Goal: Task Accomplishment & Management: Manage account settings

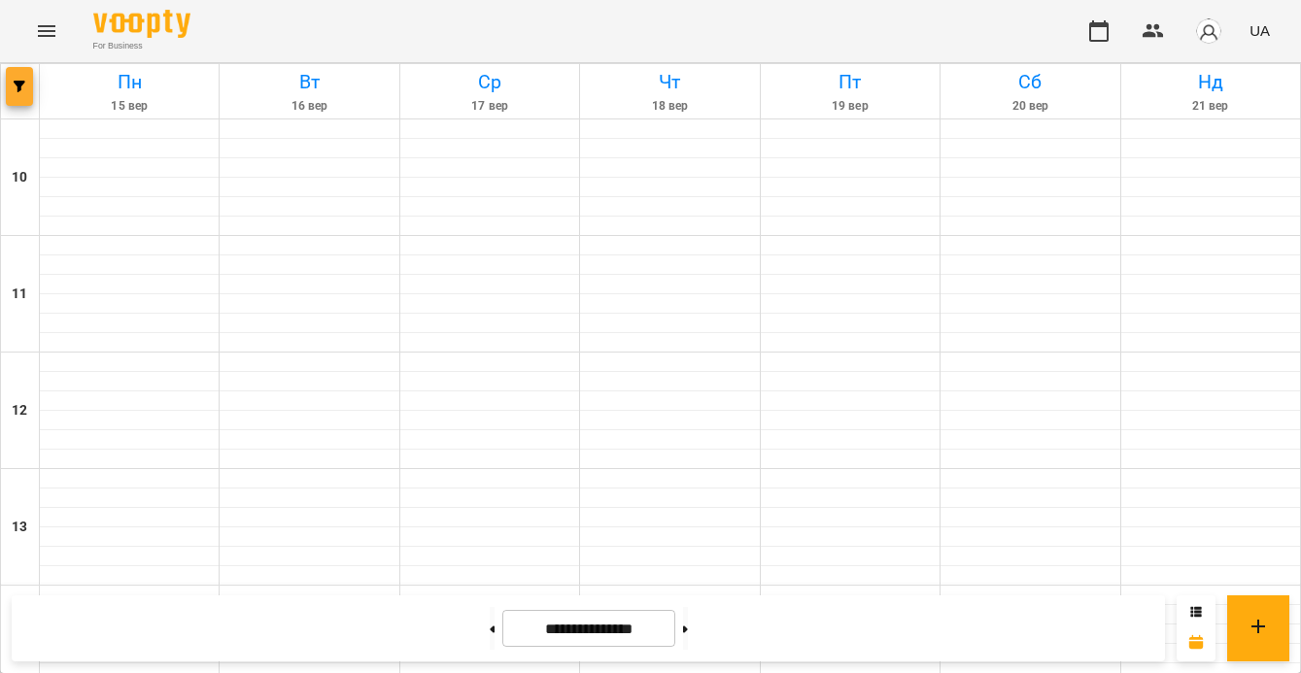
click at [23, 75] on button "button" at bounding box center [19, 86] width 27 height 39
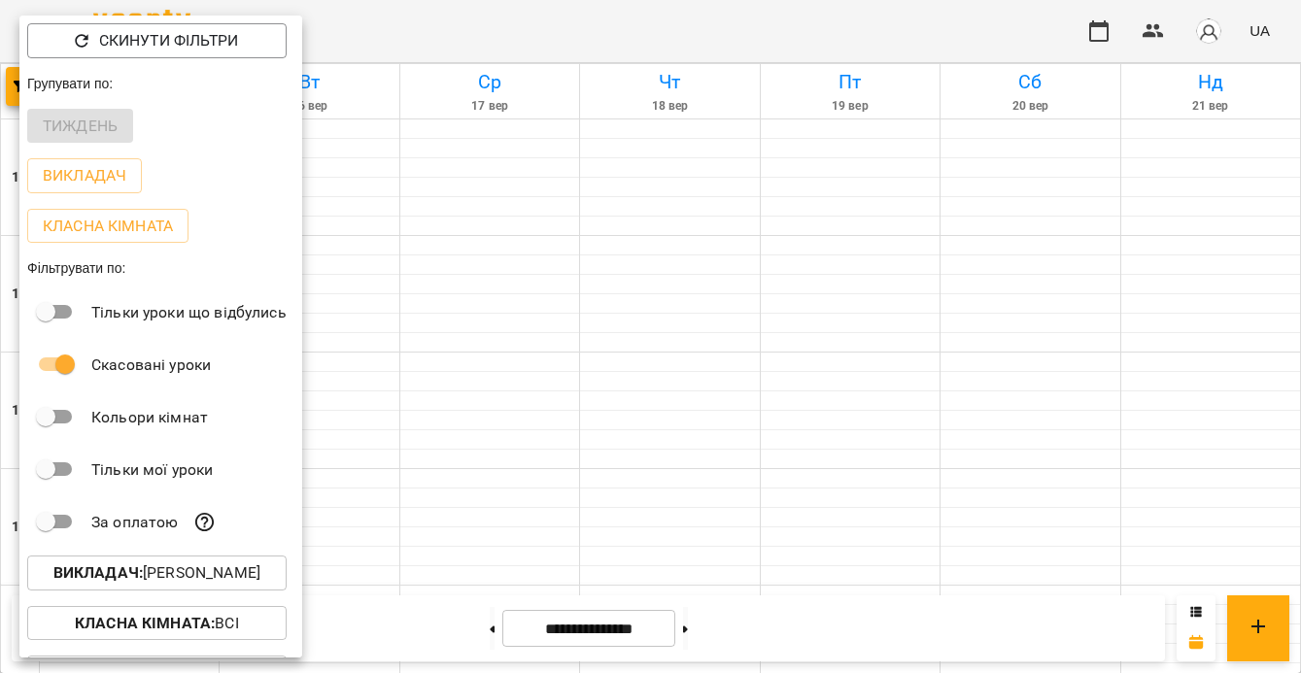
scroll to position [798, 0]
click at [233, 576] on p "Викладач : Віталій Кадуха" at bounding box center [156, 573] width 207 height 23
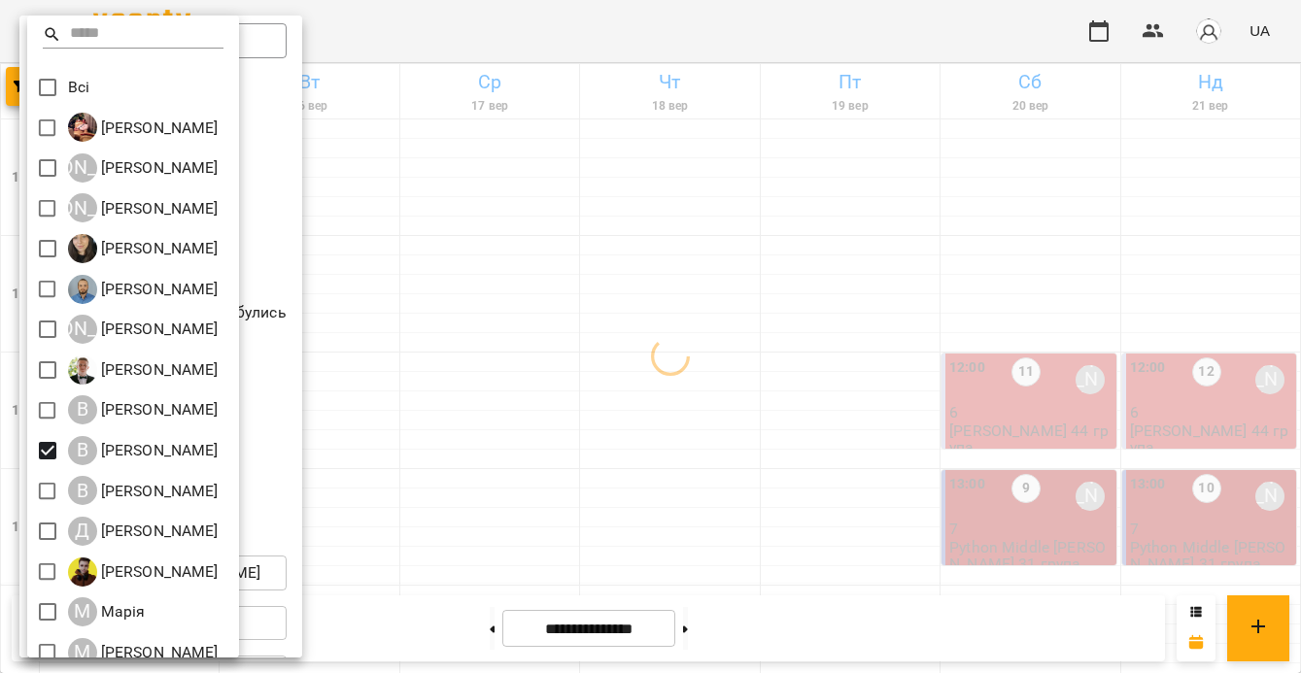
click at [439, 471] on div at bounding box center [650, 336] width 1301 height 673
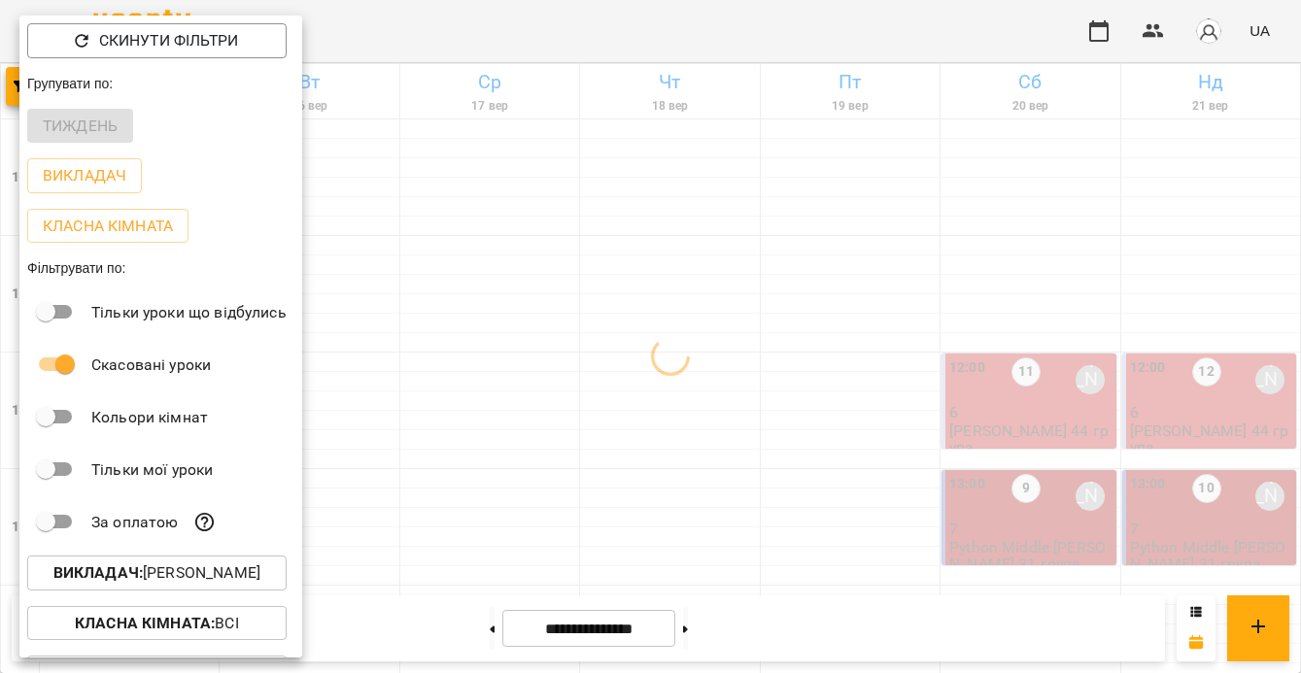
click at [1128, 403] on div at bounding box center [650, 336] width 1301 height 673
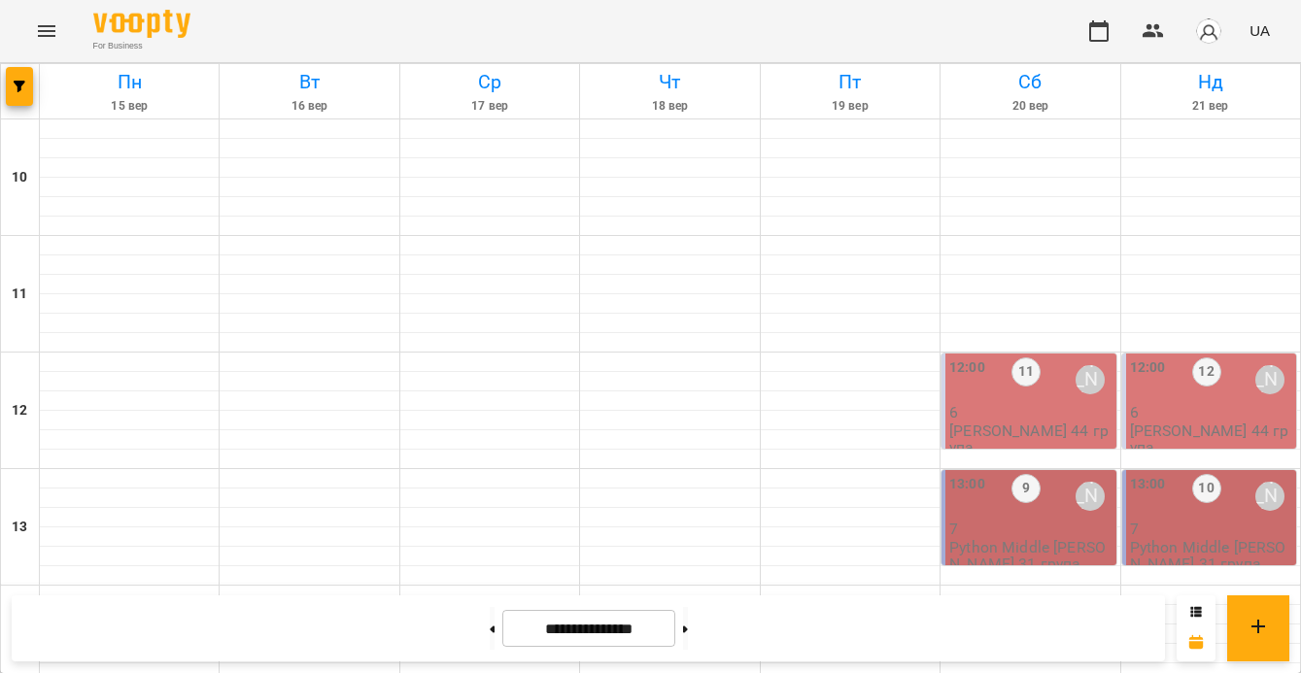
scroll to position [838, 0]
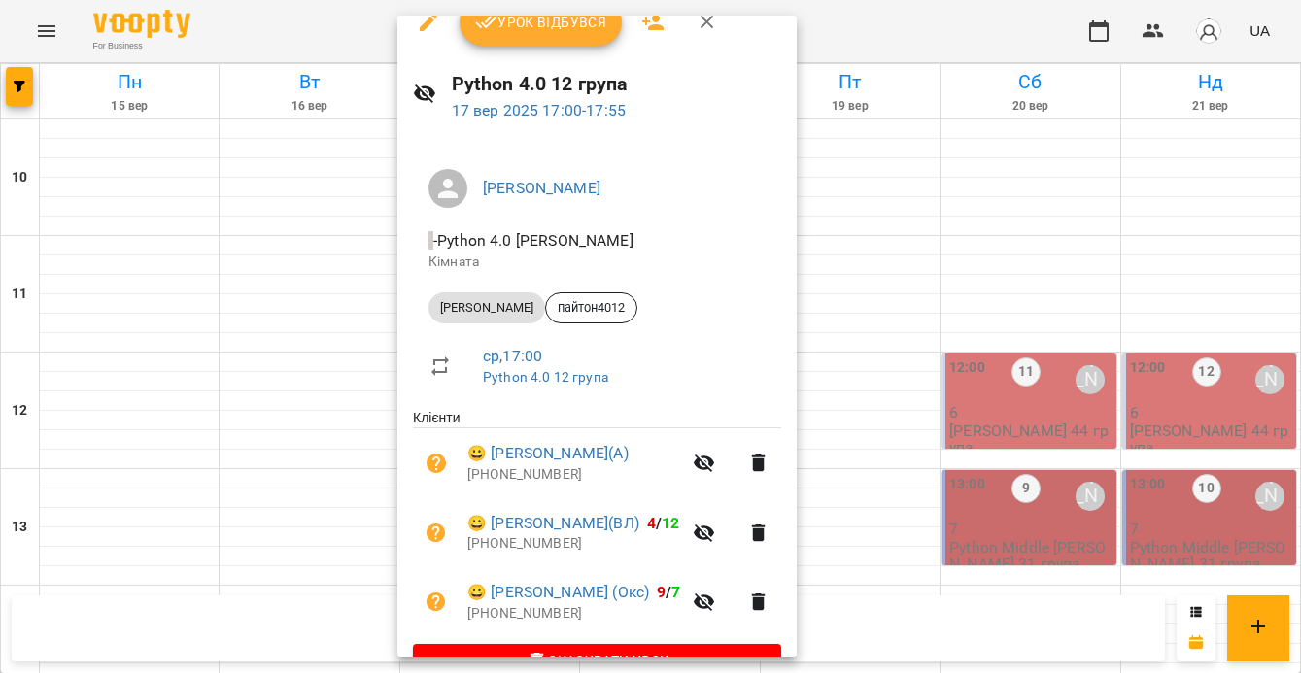
scroll to position [72, 0]
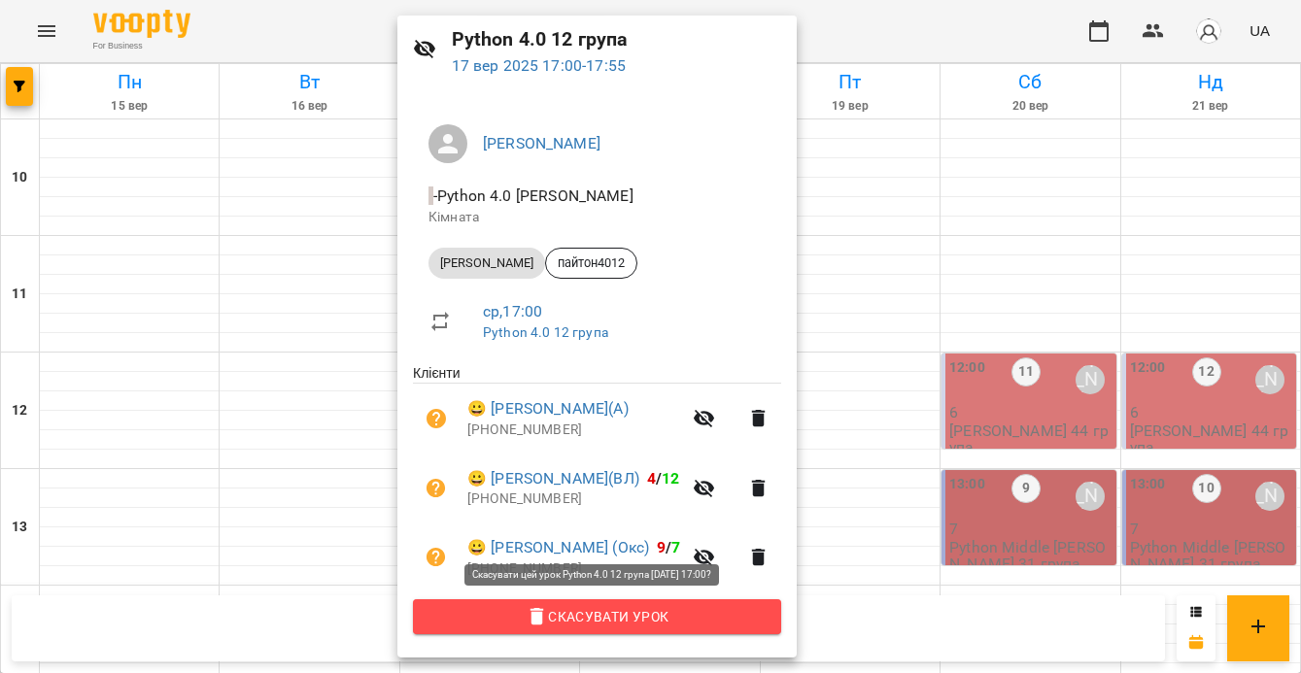
click at [602, 606] on span "Скасувати Урок" at bounding box center [597, 616] width 337 height 23
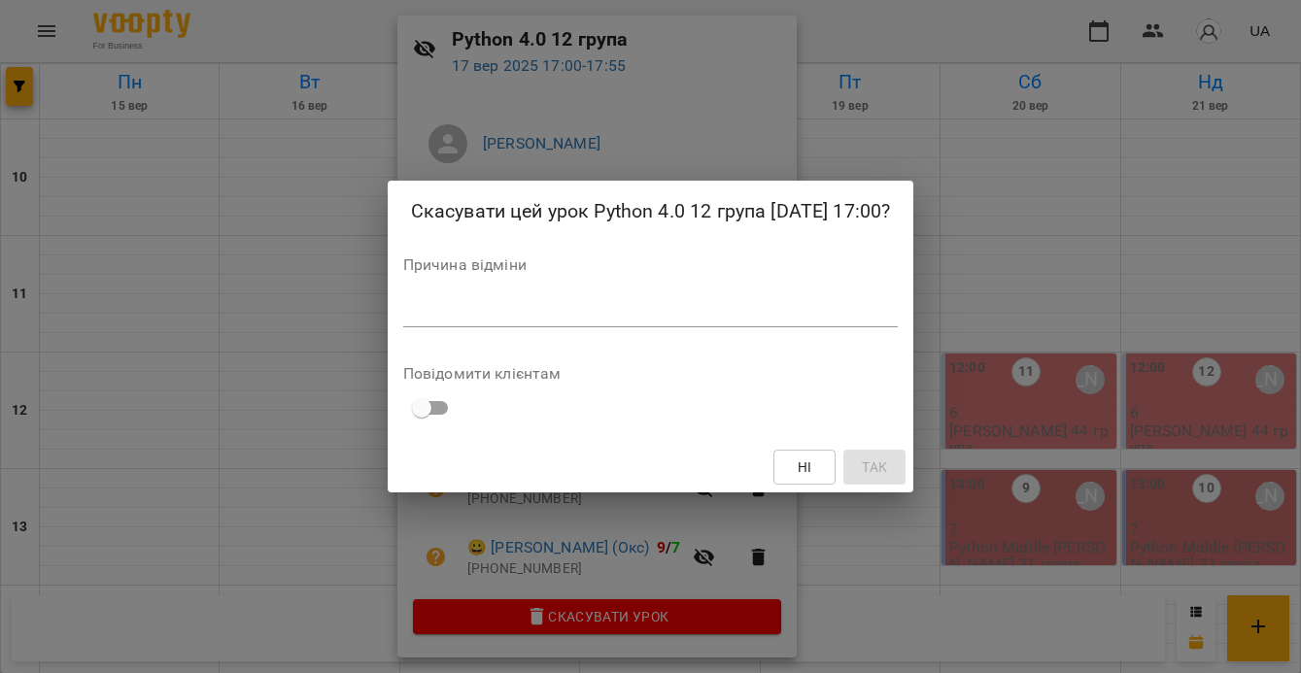
click at [505, 286] on div "Причина відміни *" at bounding box center [651, 297] width 496 height 78
click at [507, 311] on textarea at bounding box center [651, 311] width 496 height 18
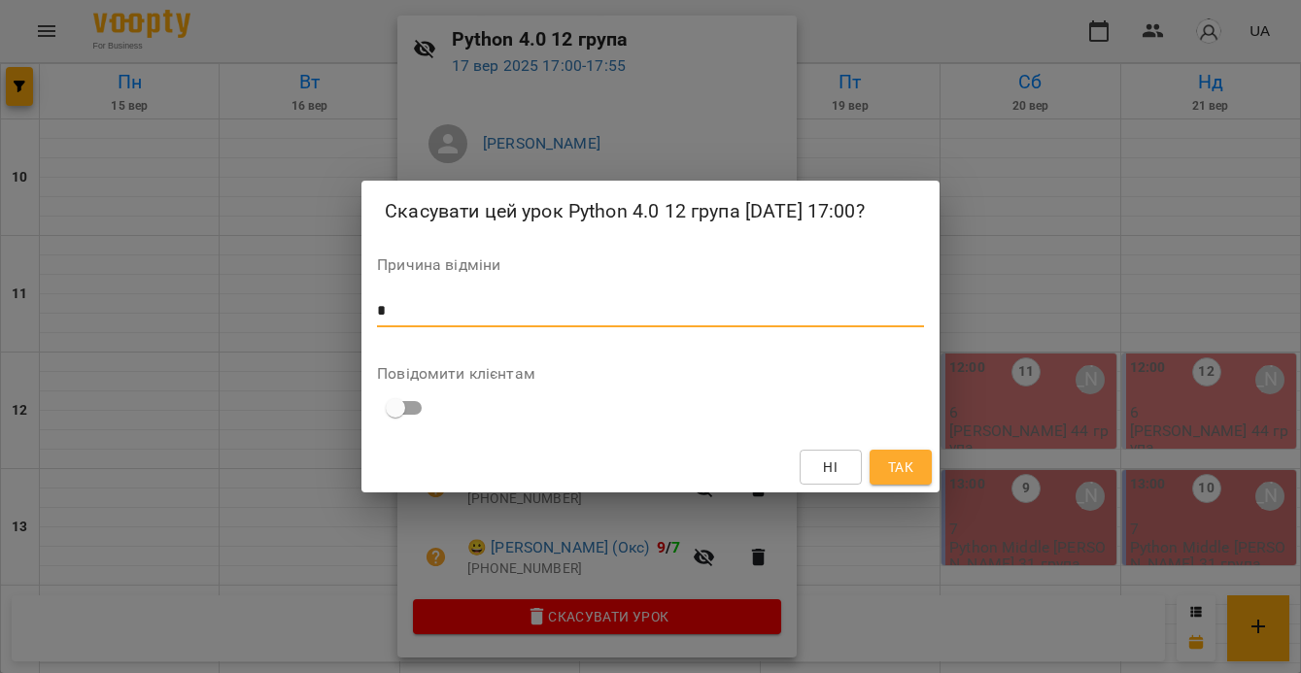
type textarea "*"
click at [899, 463] on span "Так" at bounding box center [900, 467] width 25 height 23
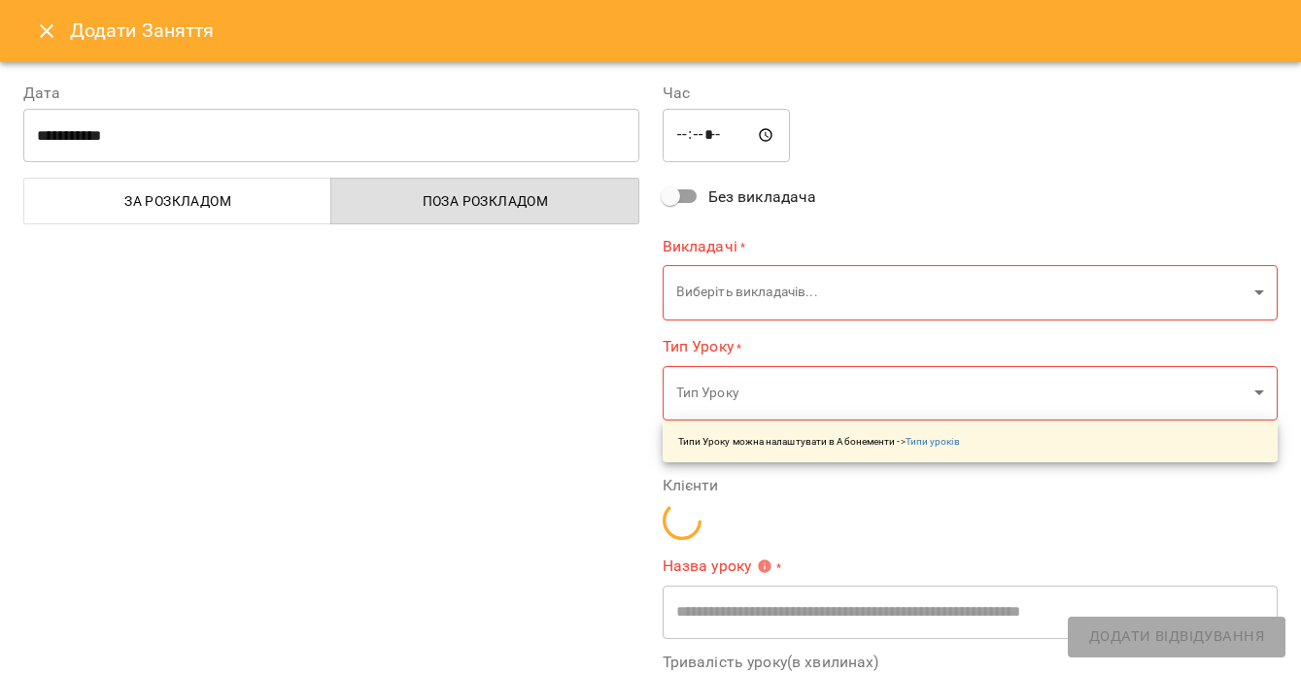
type input "**********"
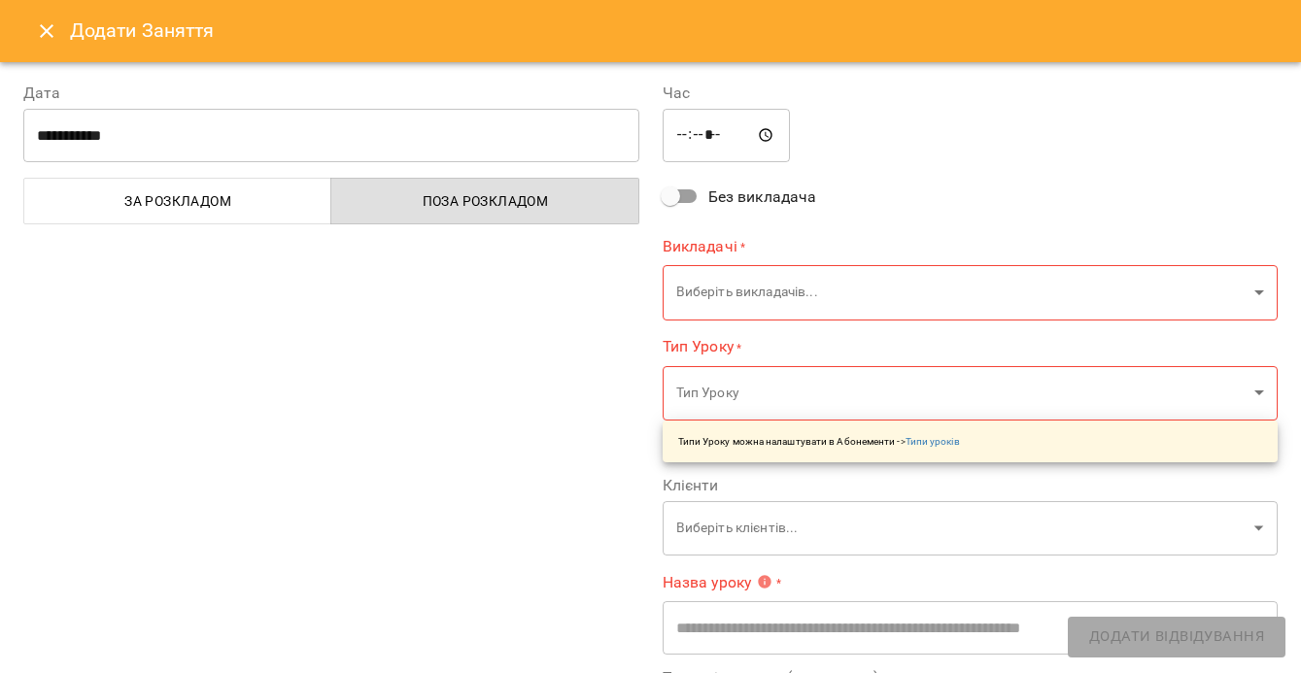
click at [47, 31] on icon "Close" at bounding box center [47, 31] width 14 height 14
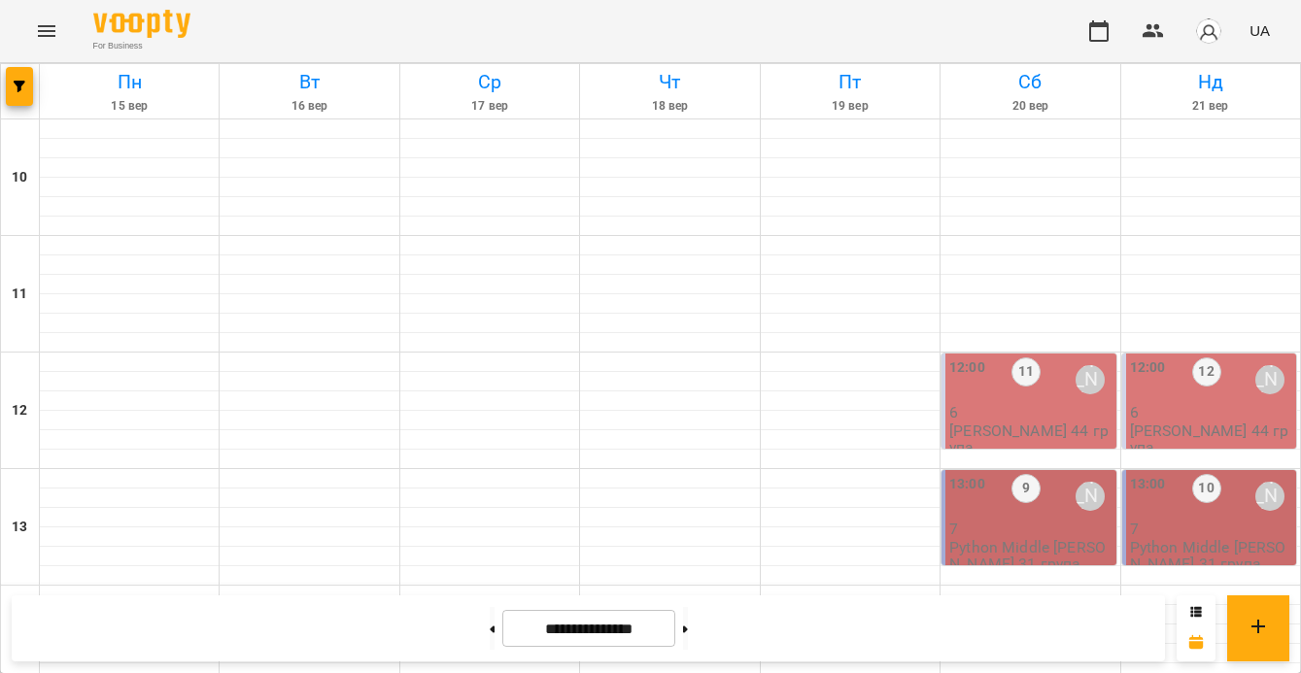
scroll to position [805, 0]
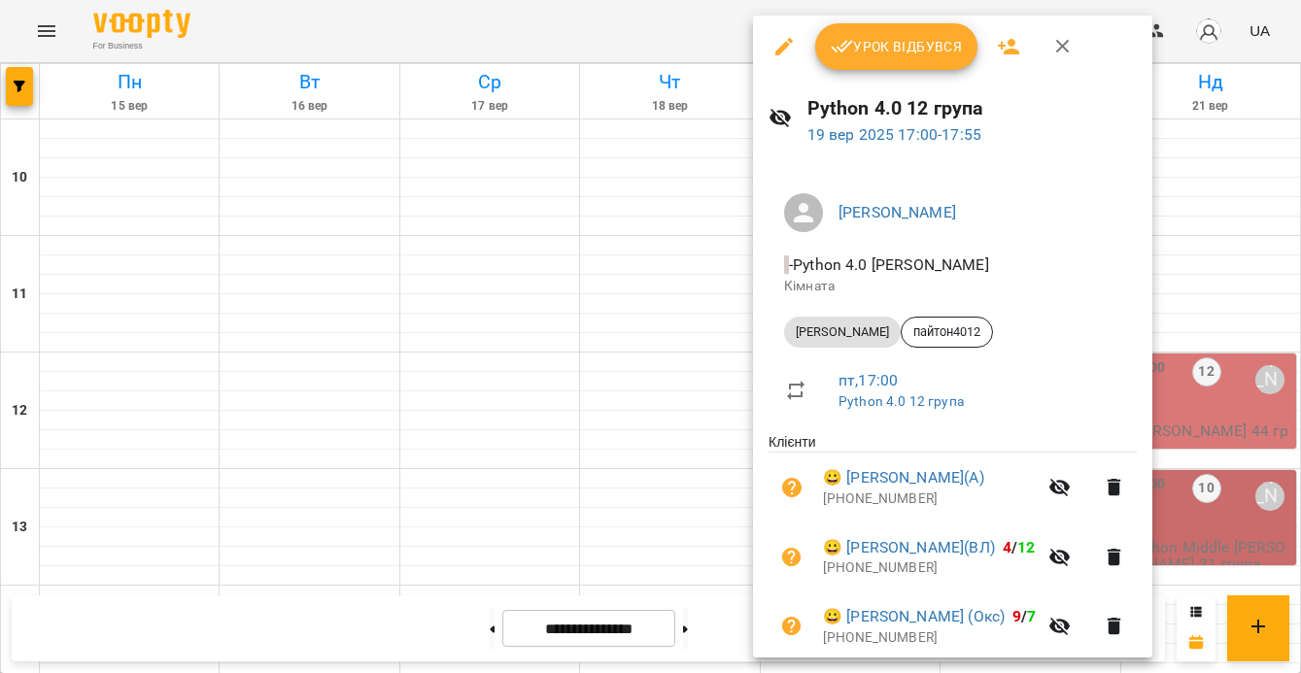
click at [1225, 370] on div at bounding box center [650, 336] width 1301 height 673
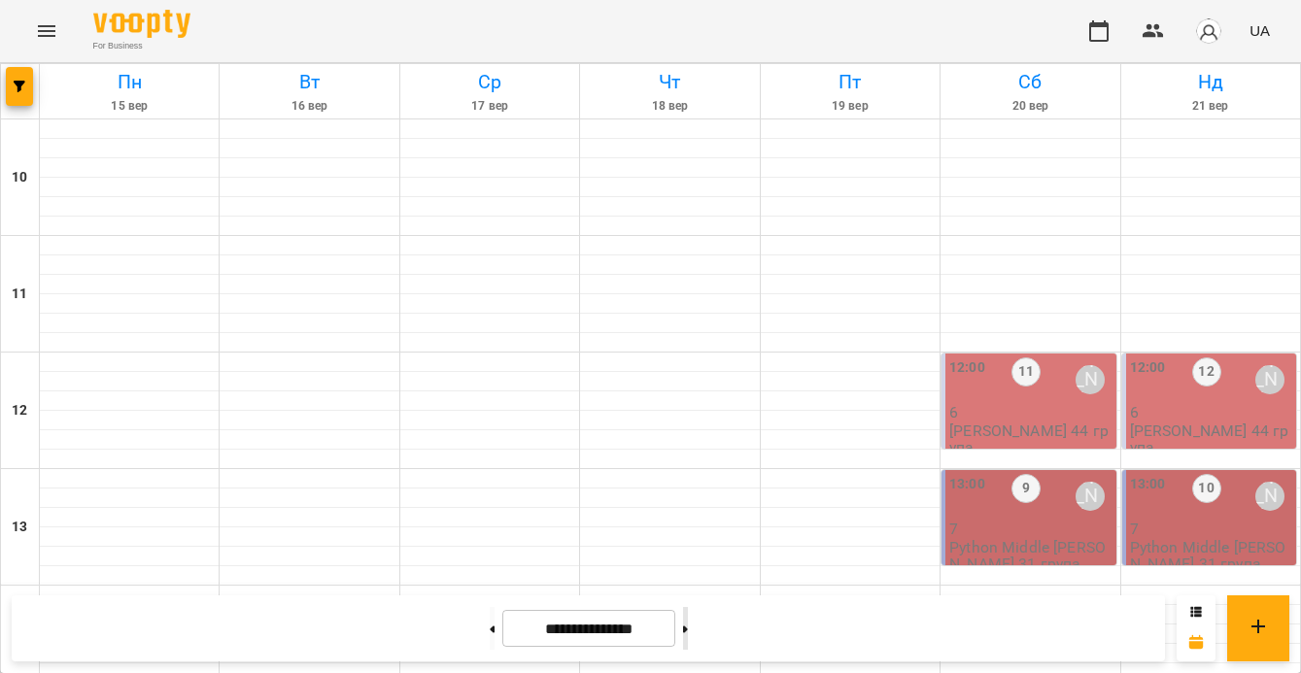
click at [688, 637] on button at bounding box center [685, 628] width 5 height 43
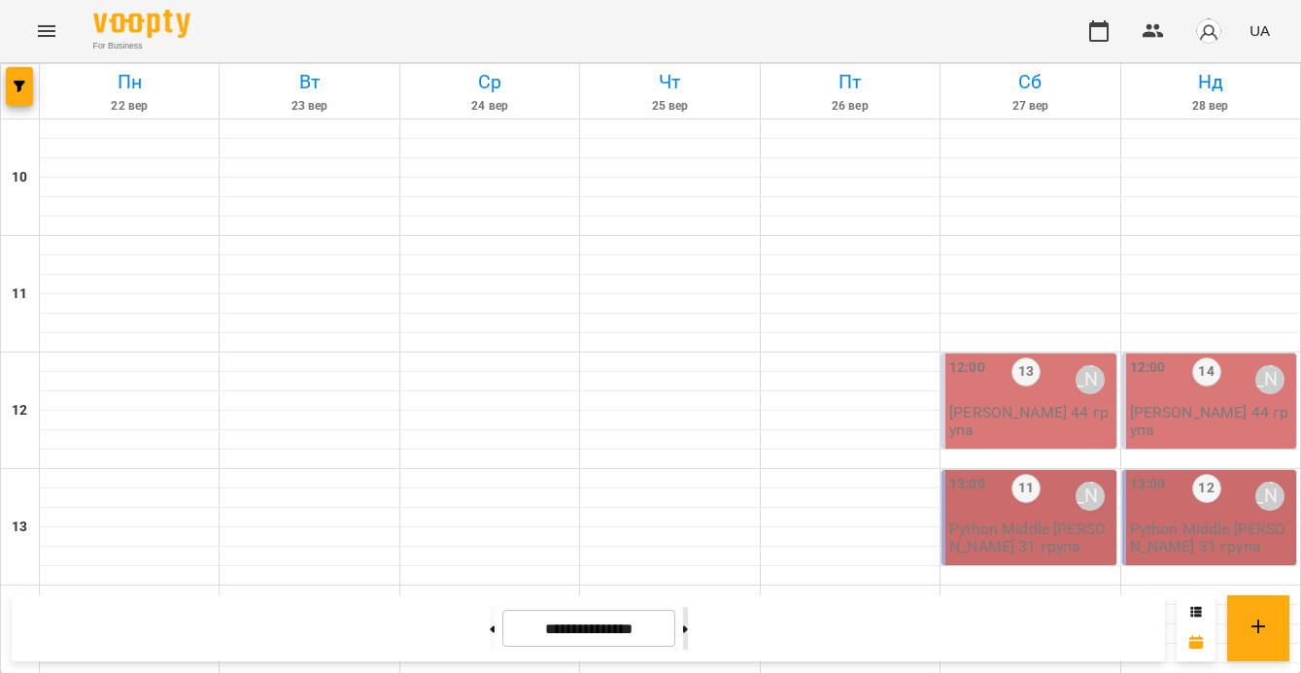
click at [688, 638] on button at bounding box center [685, 628] width 5 height 43
click at [490, 626] on icon at bounding box center [492, 630] width 5 height 8
click at [490, 626] on button at bounding box center [492, 628] width 5 height 43
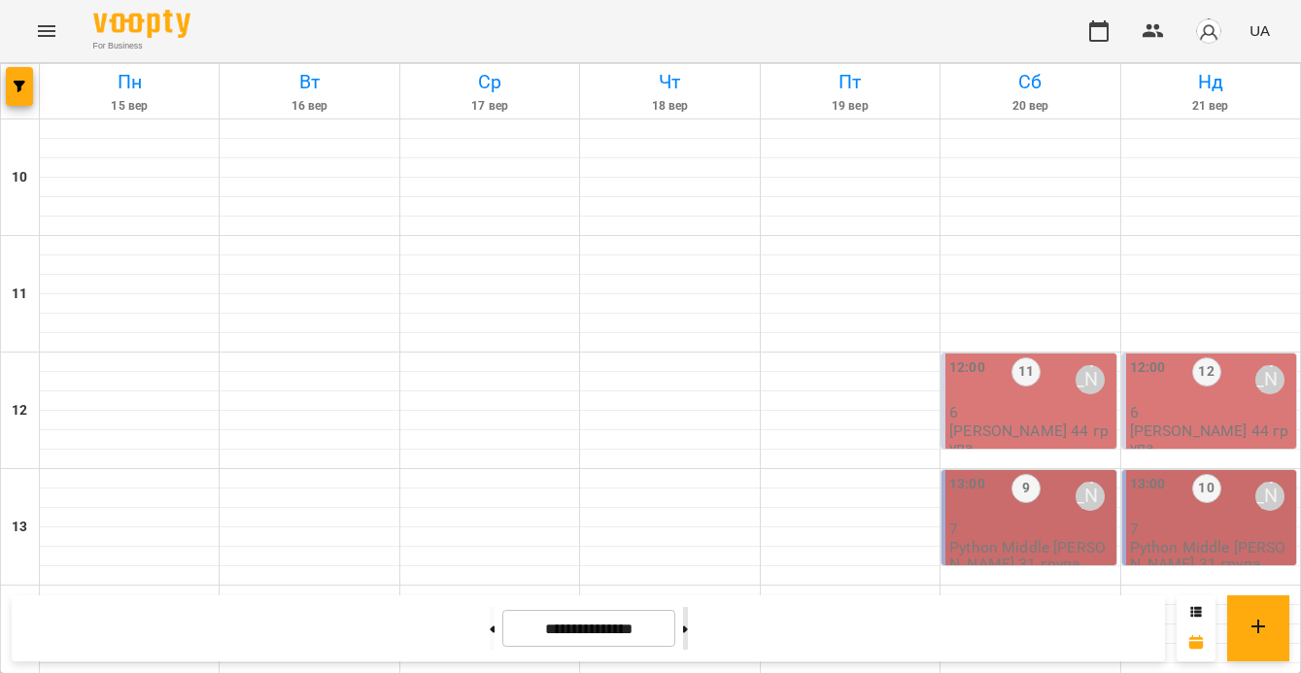
click at [688, 628] on button at bounding box center [685, 628] width 5 height 43
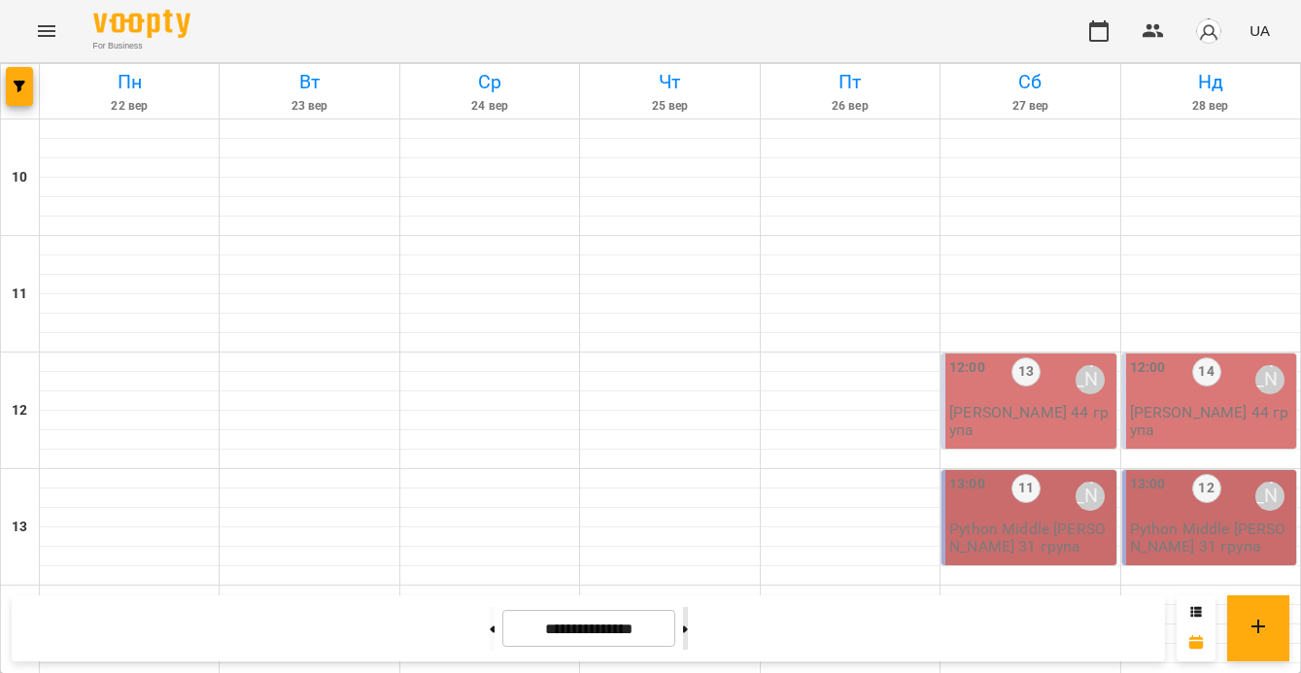
click at [688, 627] on button at bounding box center [685, 628] width 5 height 43
click at [490, 632] on button at bounding box center [492, 628] width 5 height 43
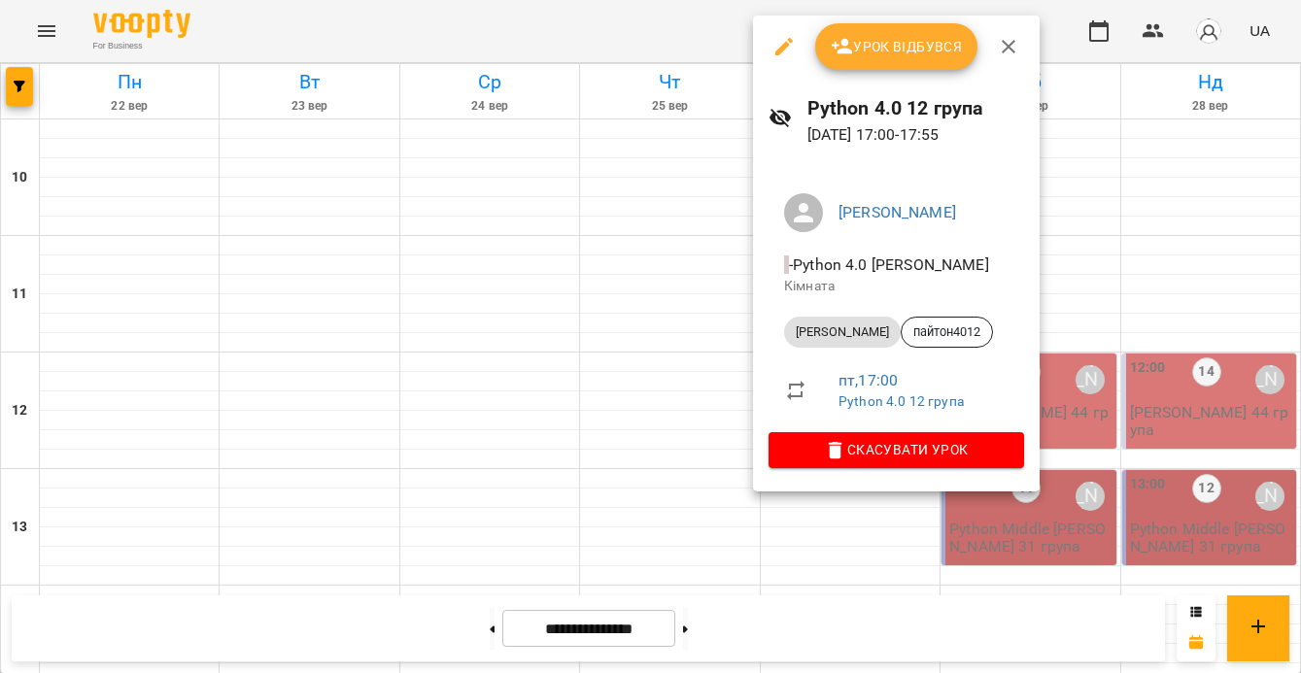
click at [923, 410] on p "Python 4.0 12 група" at bounding box center [924, 402] width 170 height 19
click at [926, 396] on link "Python 4.0 12 група" at bounding box center [901, 402] width 125 height 16
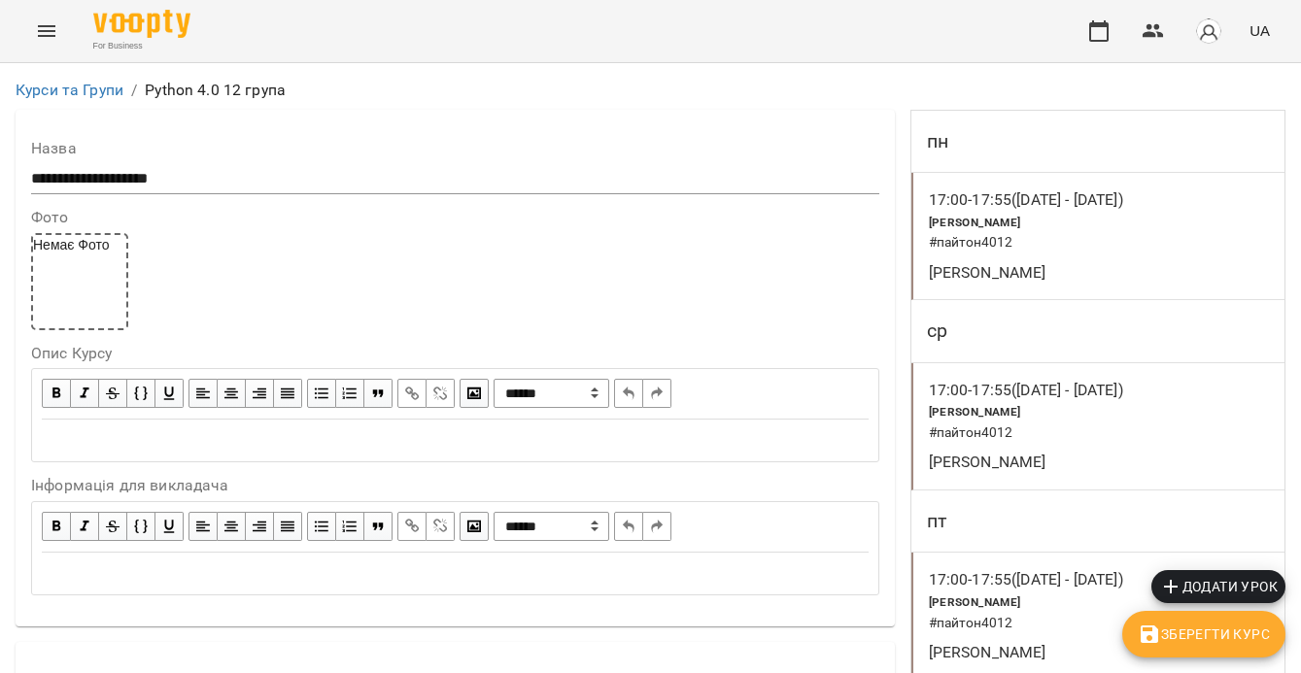
scroll to position [1545, 0]
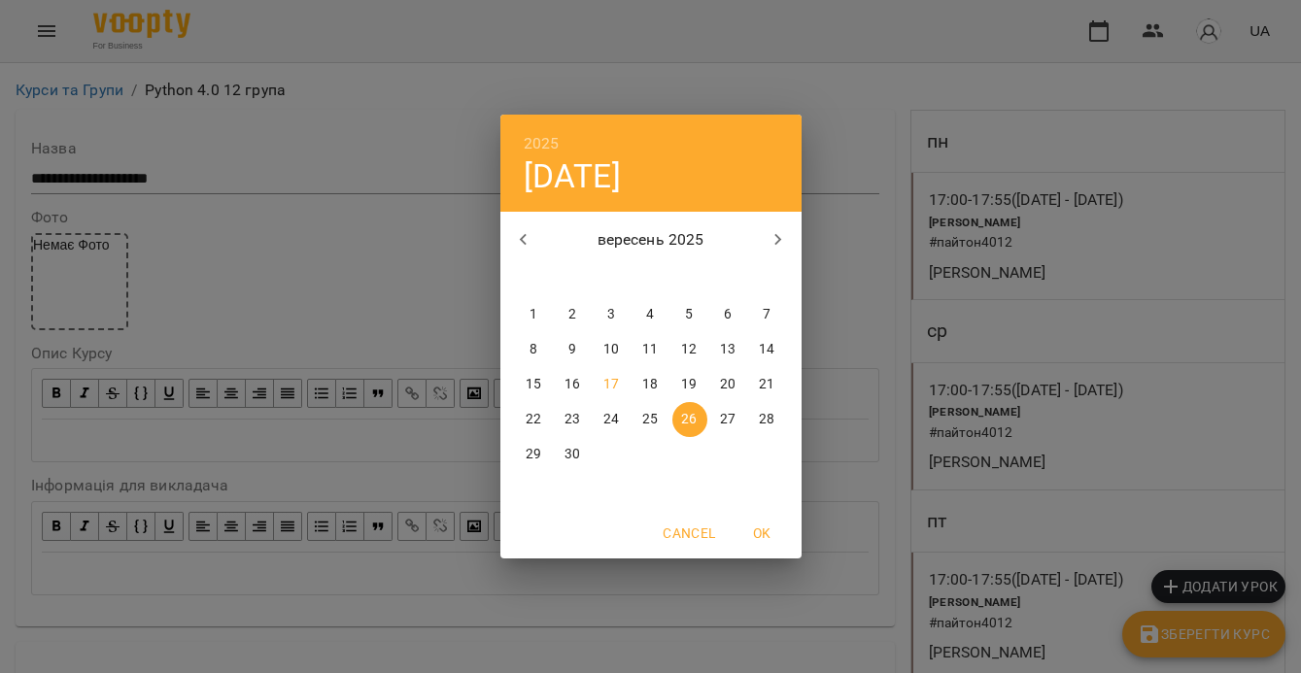
click at [773, 243] on icon "button" at bounding box center [778, 239] width 23 height 23
click at [679, 311] on span "3" at bounding box center [689, 314] width 35 height 19
type input "**********"
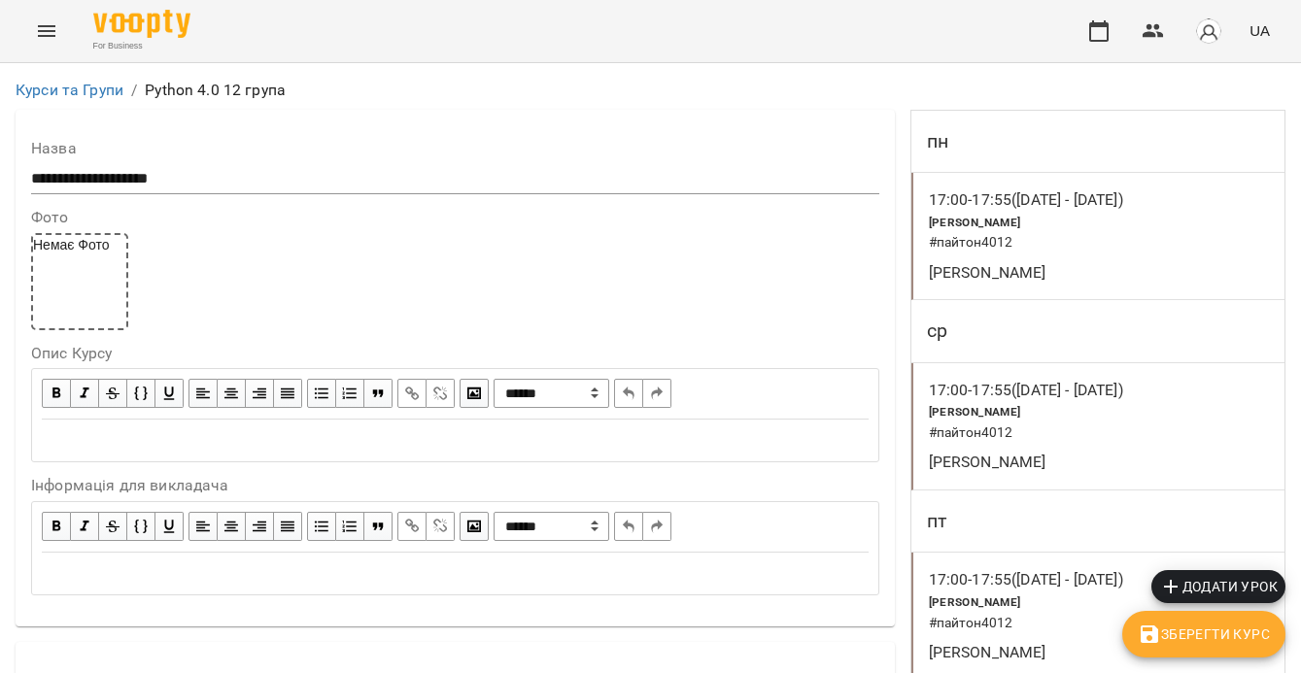
click at [1212, 630] on span "Зберегти Курс" at bounding box center [1204, 634] width 132 height 23
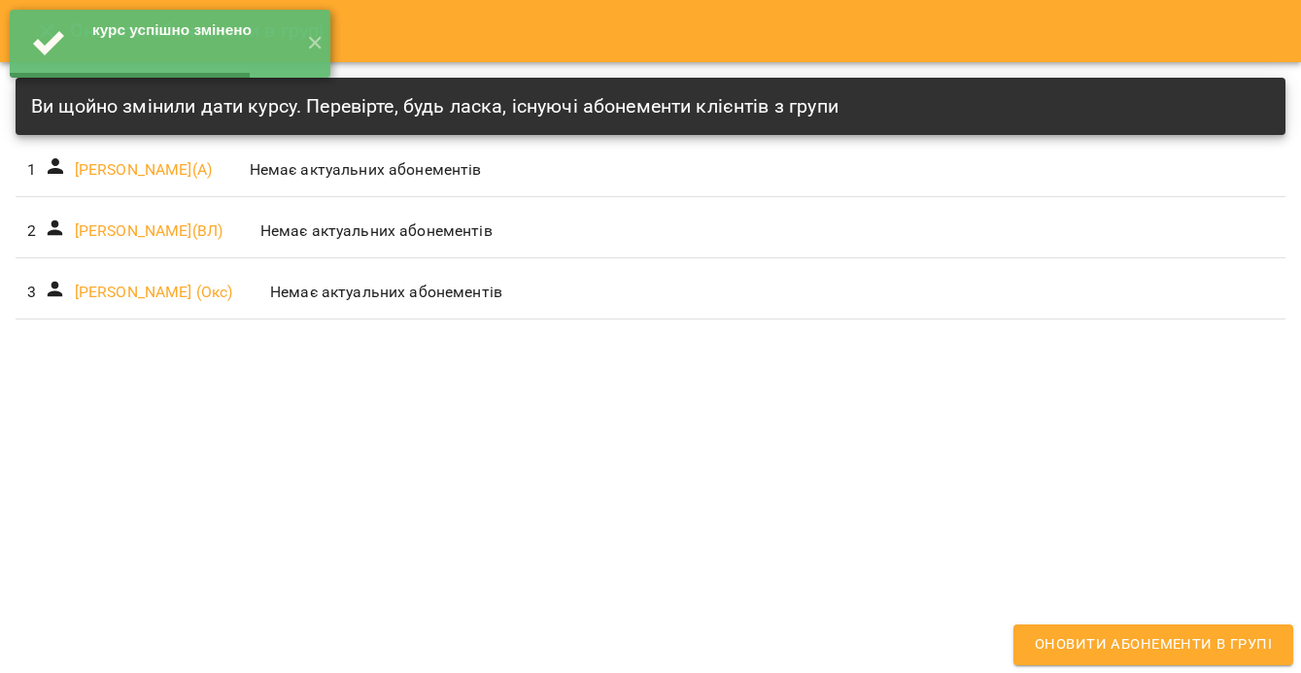
click at [335, 44] on div "курс успішно змінено ✕" at bounding box center [170, 43] width 340 height 87
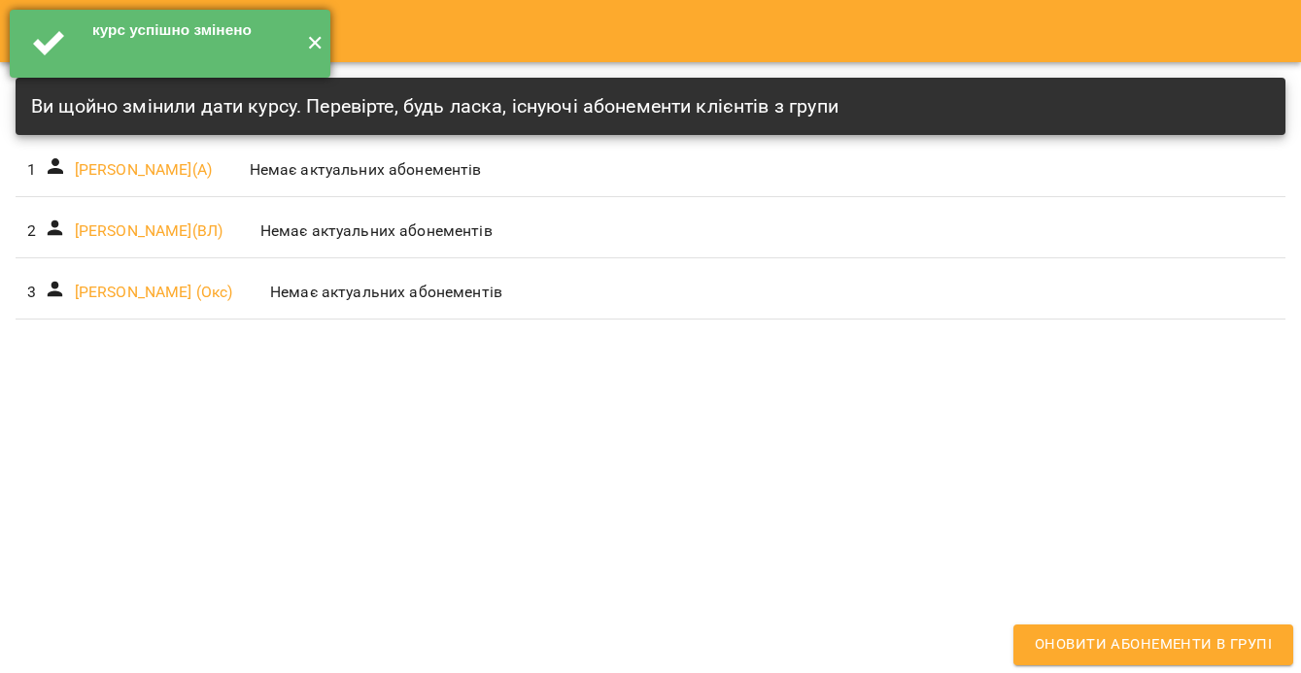
click at [323, 48] on button "✕" at bounding box center [314, 44] width 32 height 68
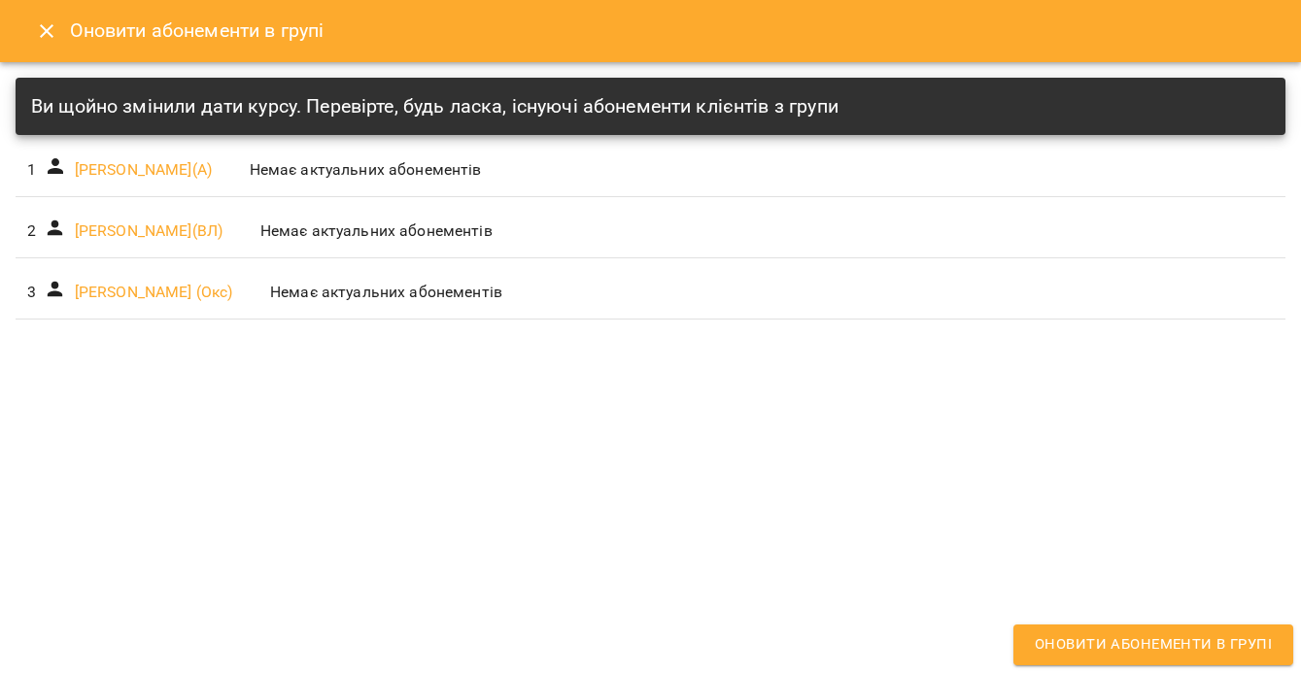
click at [52, 22] on icon "Close" at bounding box center [46, 30] width 23 height 23
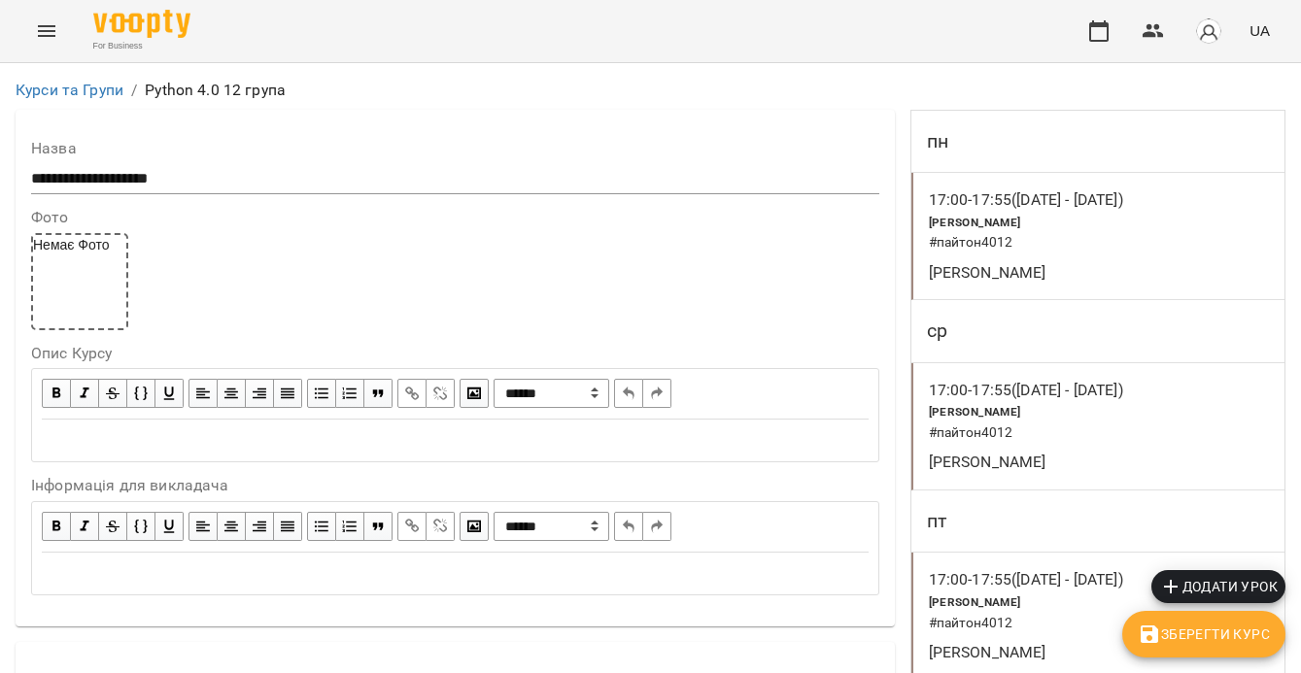
click at [998, 297] on div "17:00 - 17:55 (22 серп - 26 вер) Python Володимир # пайтон4012 Володимир Ярошин…" at bounding box center [1099, 236] width 374 height 127
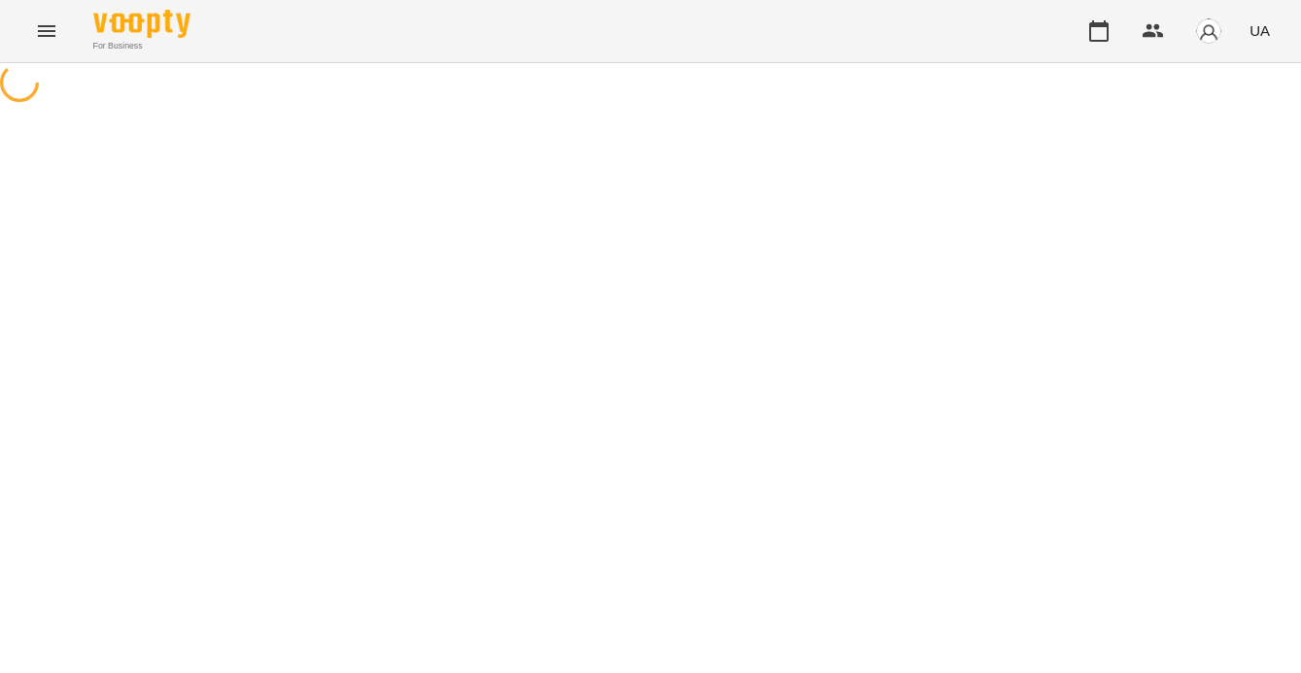
select select "*"
select select "**********"
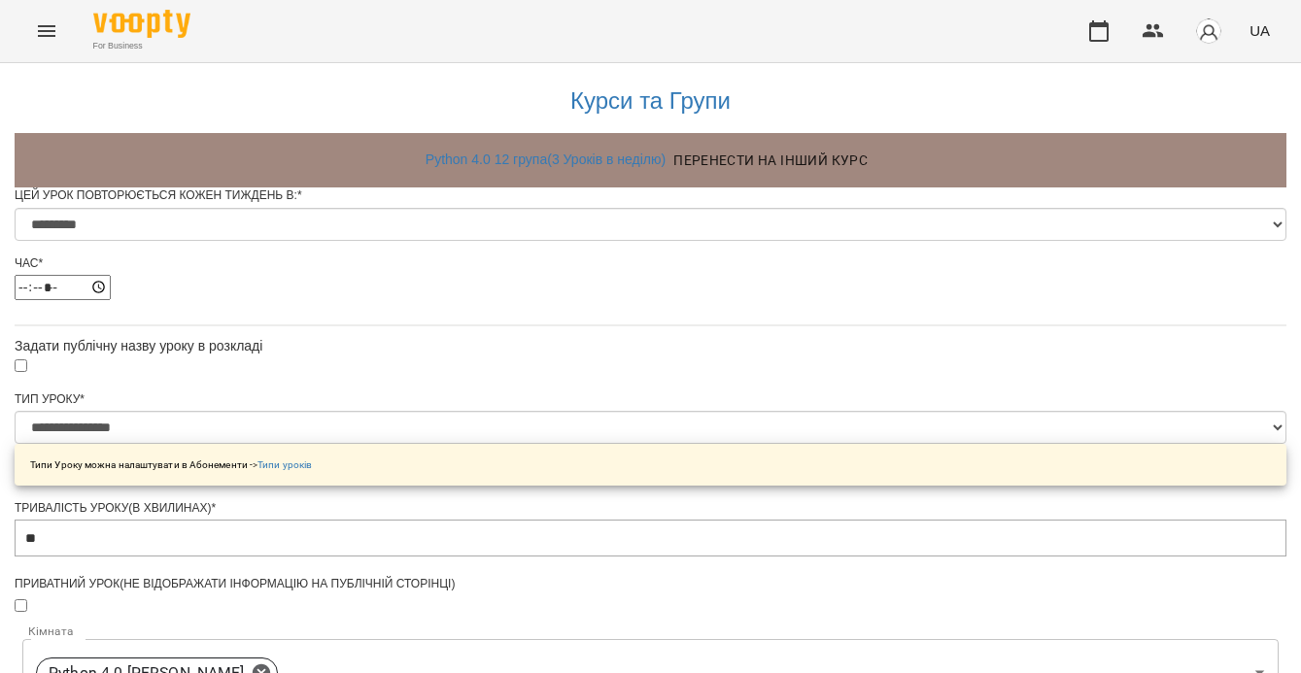
scroll to position [935, 0]
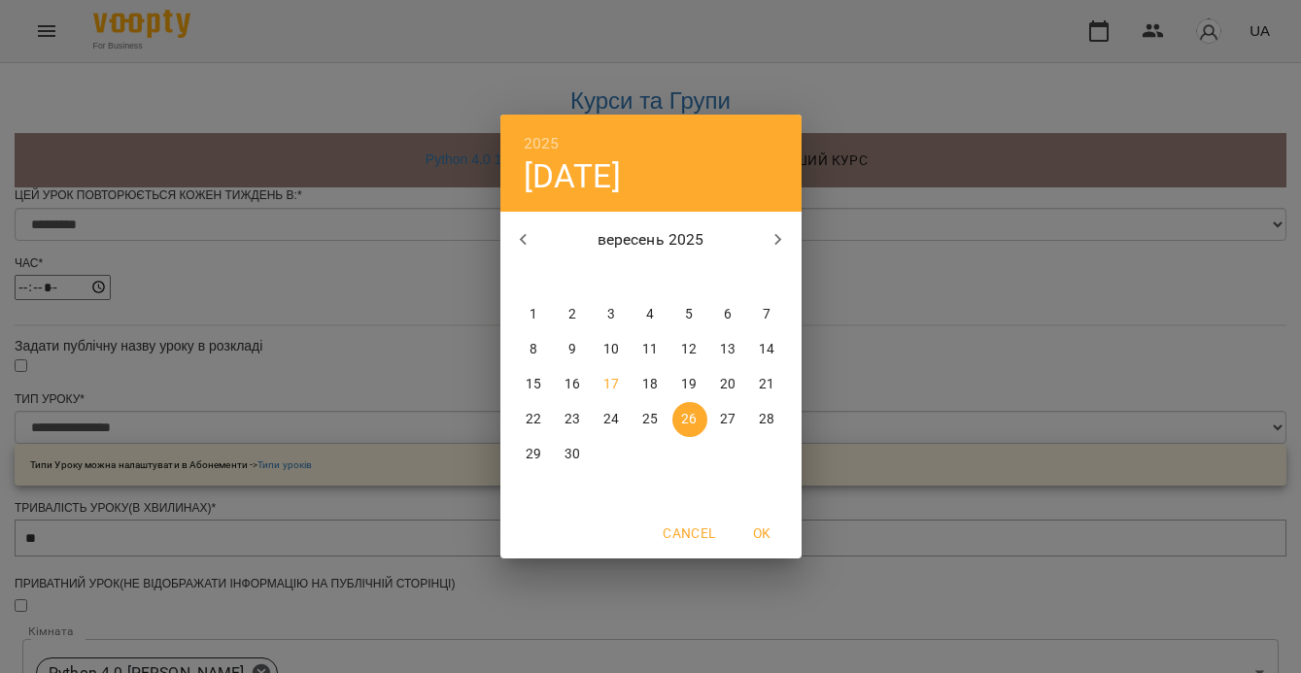
click at [767, 238] on button "button" at bounding box center [778, 240] width 47 height 47
click at [690, 302] on button "3" at bounding box center [689, 314] width 35 height 35
type input "**********"
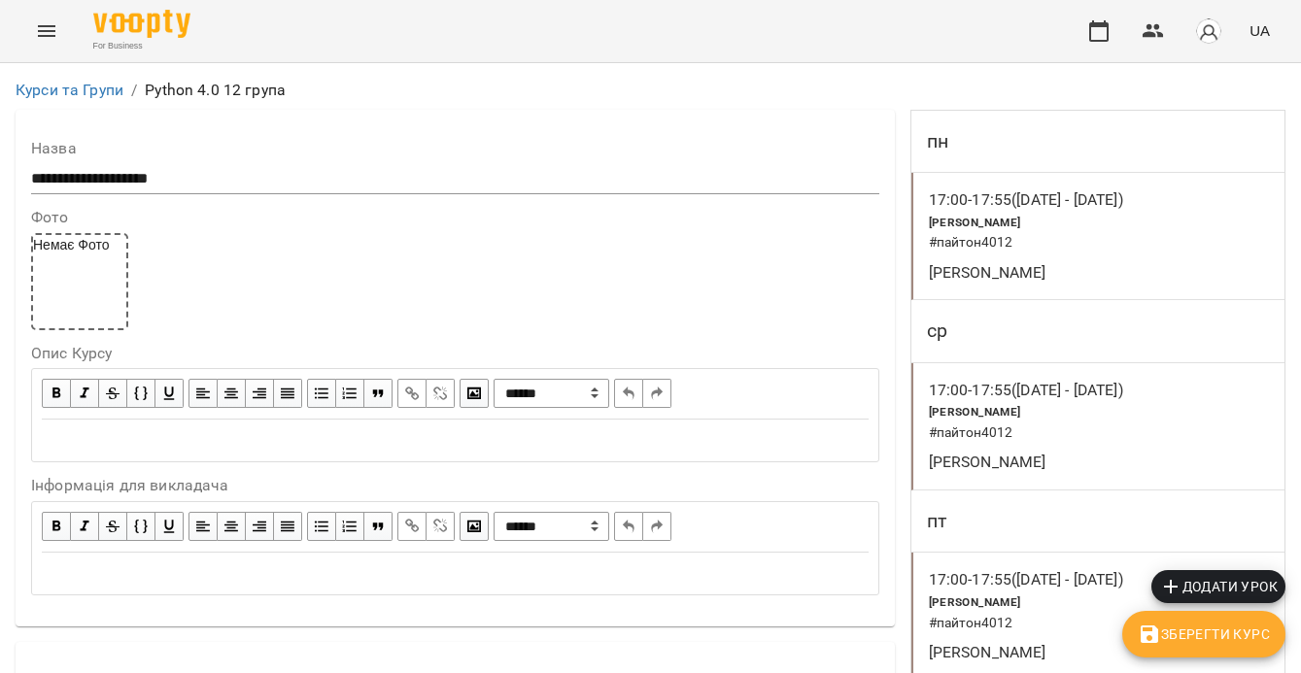
click at [1080, 403] on div "Python Володимир # пайтон4012" at bounding box center [1037, 422] width 225 height 50
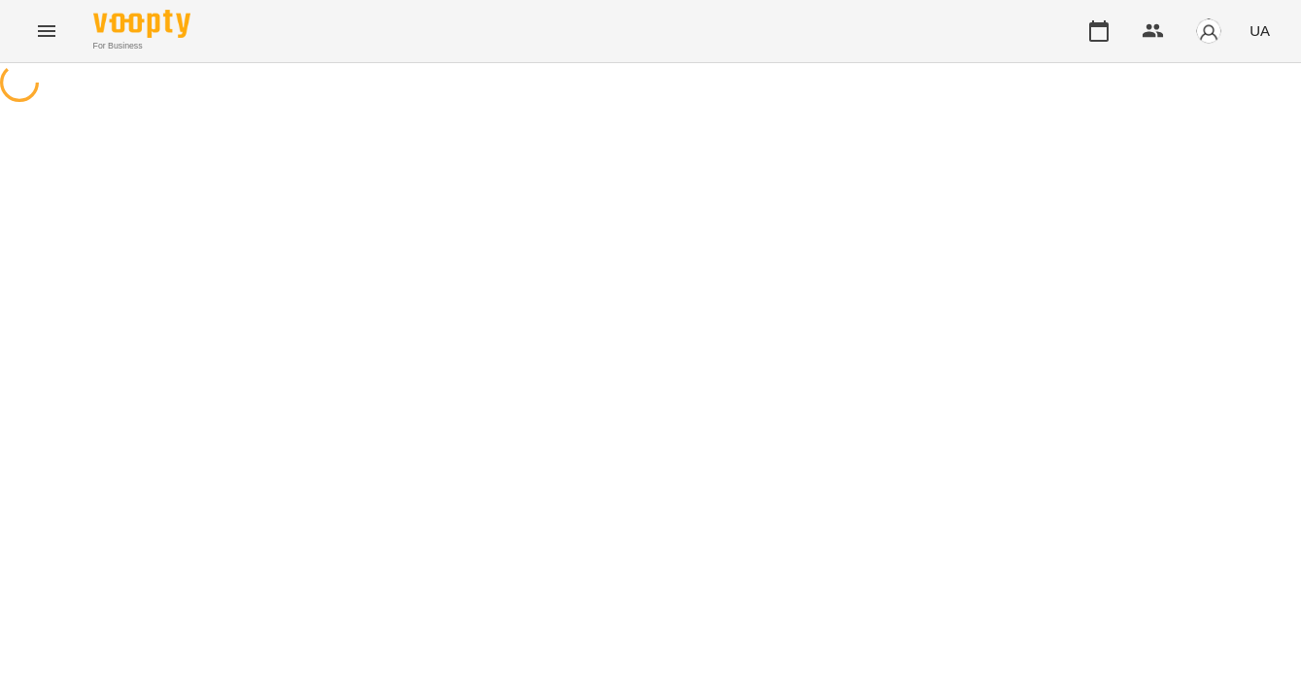
select select "*"
select select "**********"
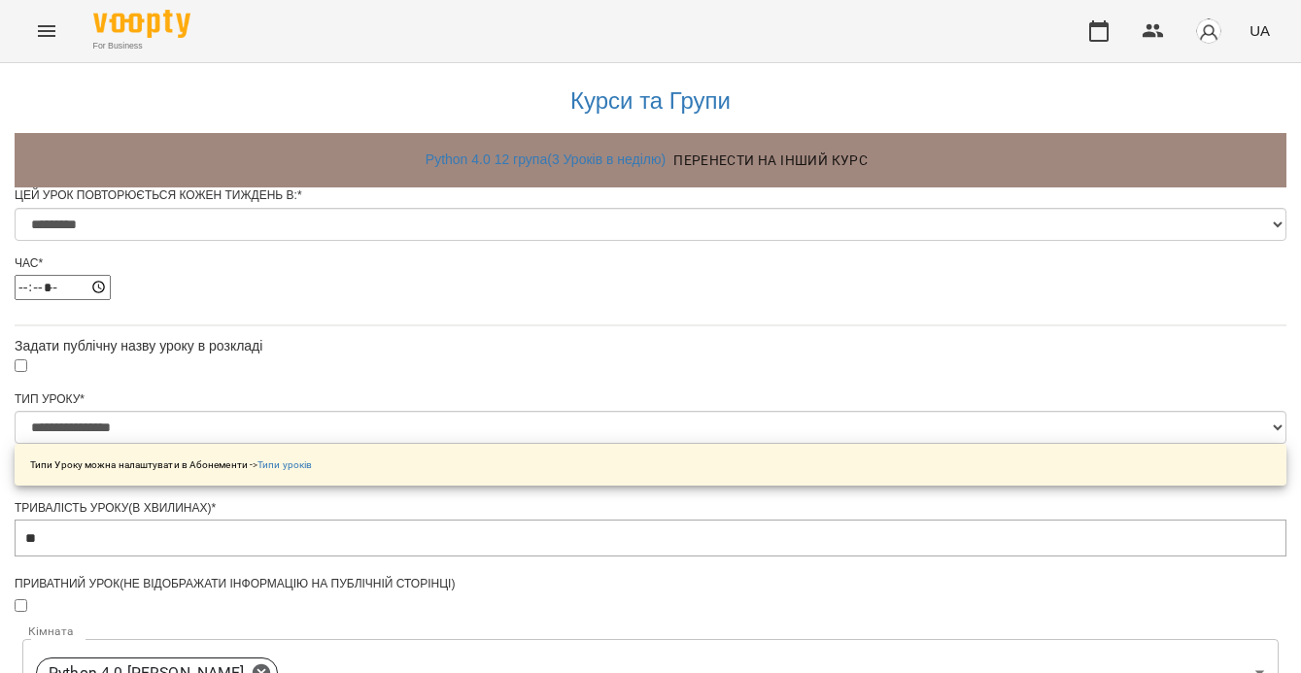
scroll to position [885, 0]
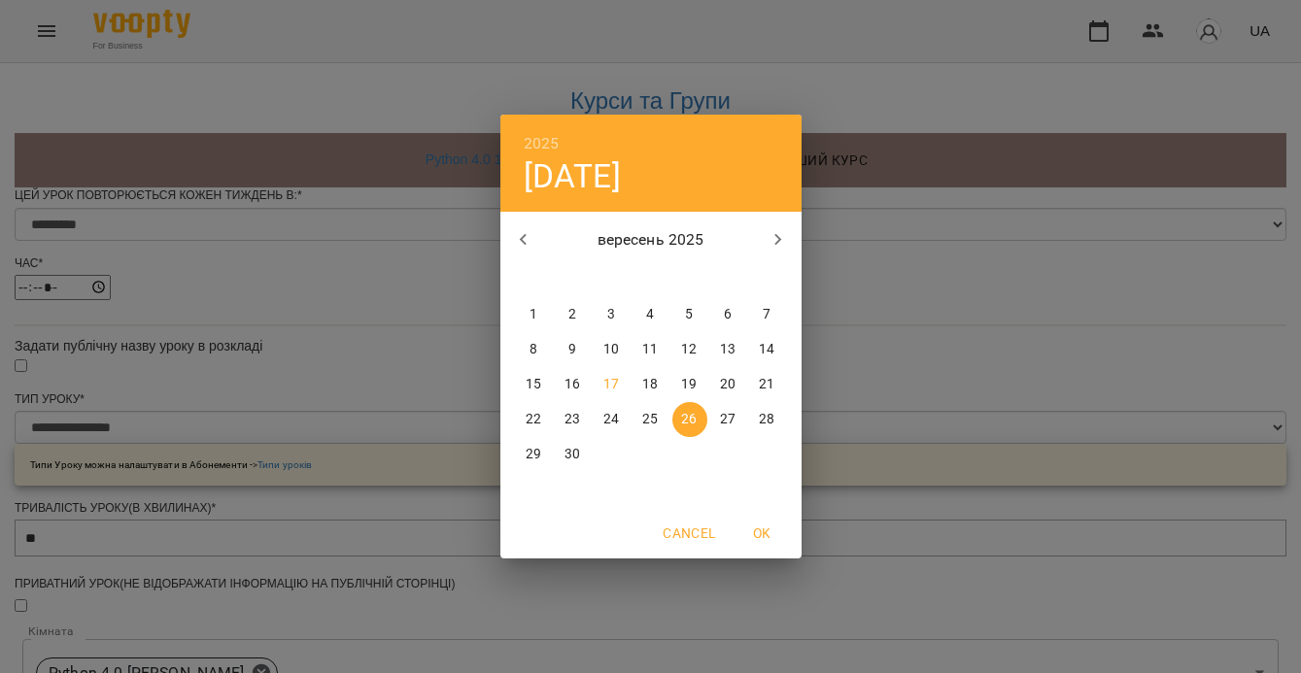
click at [780, 238] on icon "button" at bounding box center [778, 240] width 7 height 12
click at [691, 311] on p "3" at bounding box center [689, 314] width 8 height 19
type input "**********"
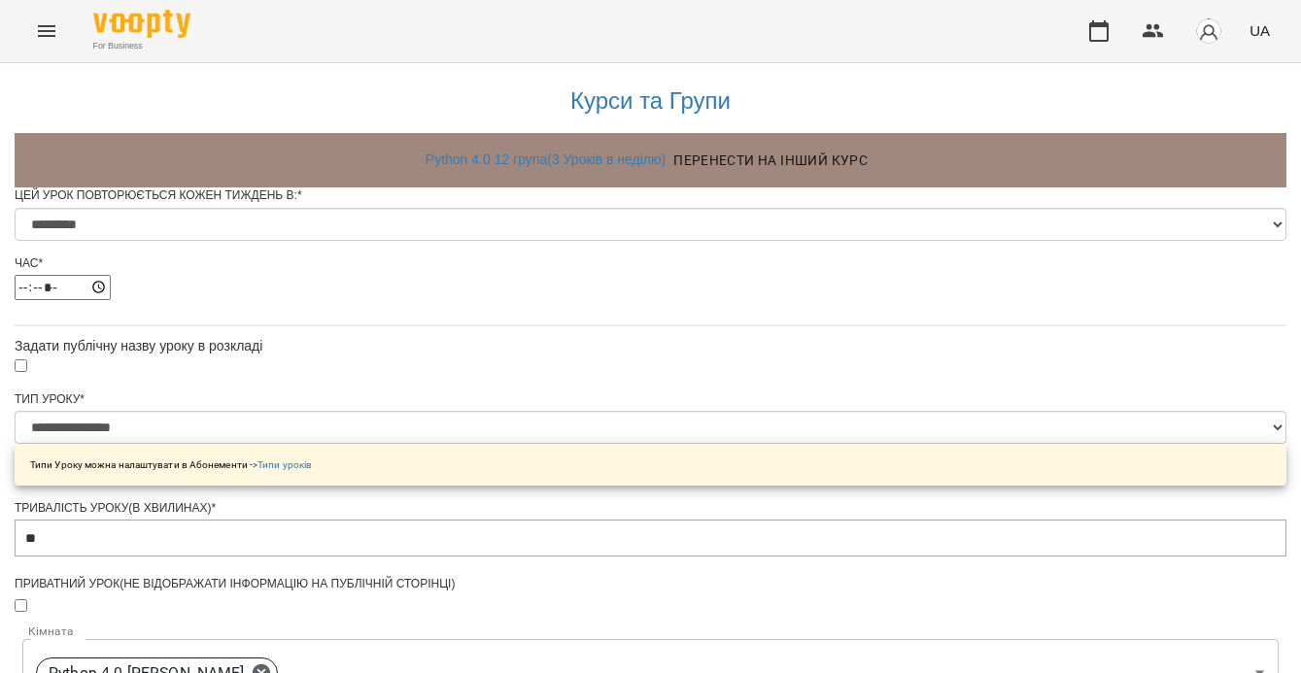
scroll to position [1007, 0]
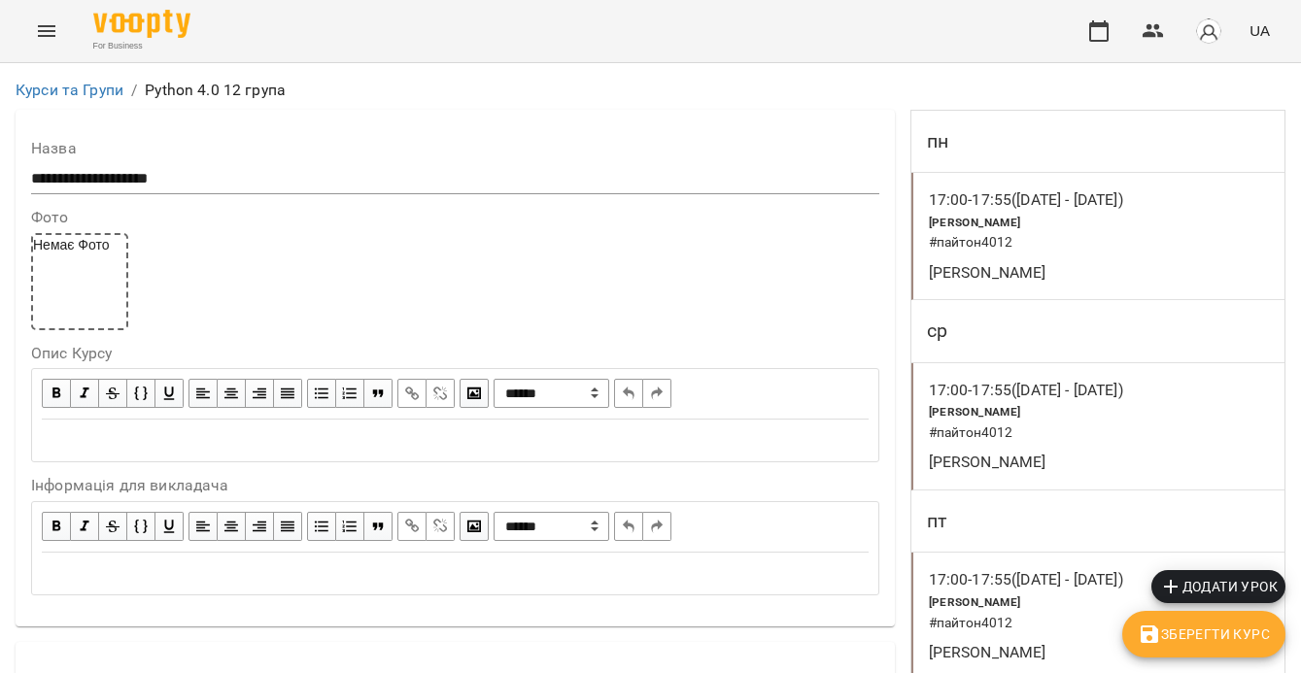
scroll to position [5, 0]
click at [1045, 438] on h6 "# пайтон4012" at bounding box center [1038, 433] width 218 height 21
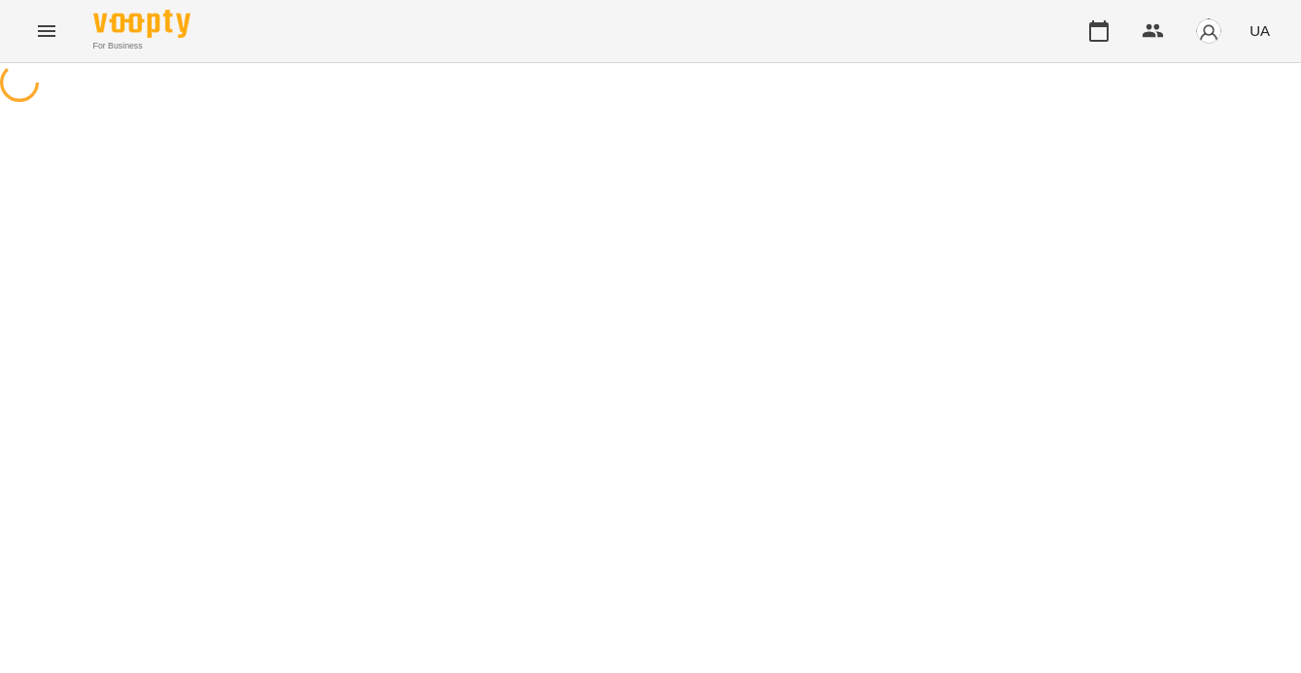
select select "*"
select select "**********"
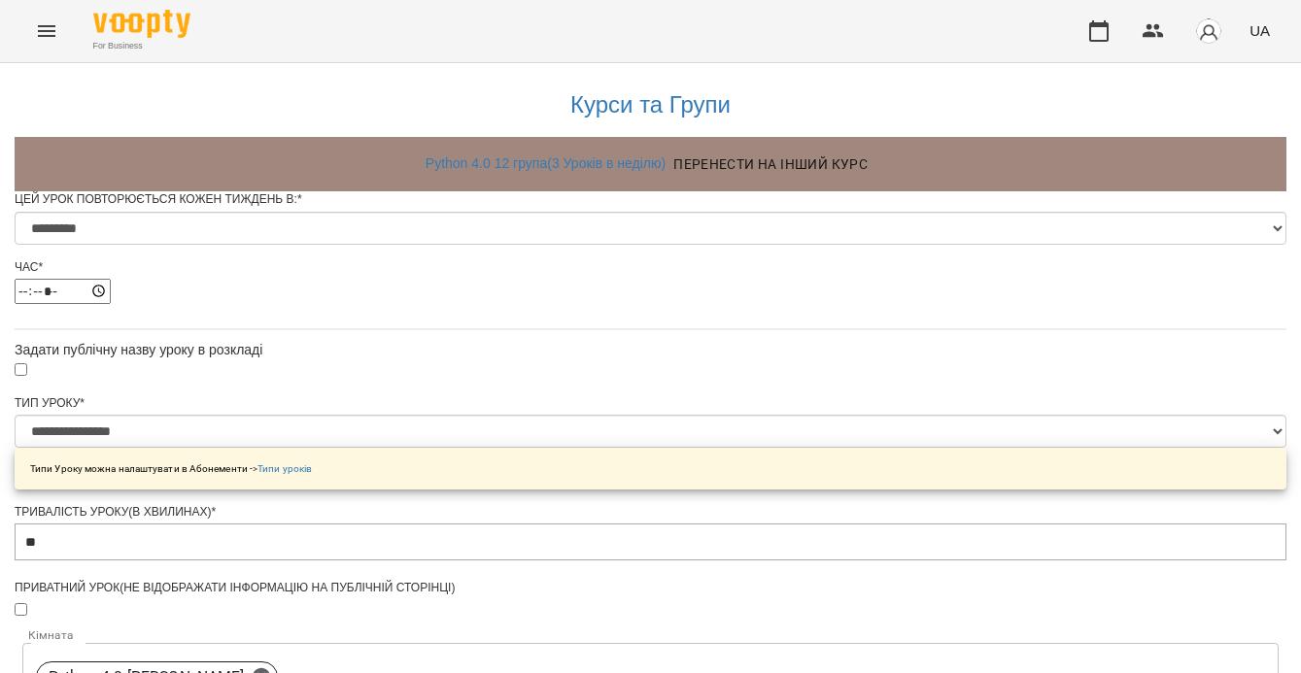
scroll to position [970, 0]
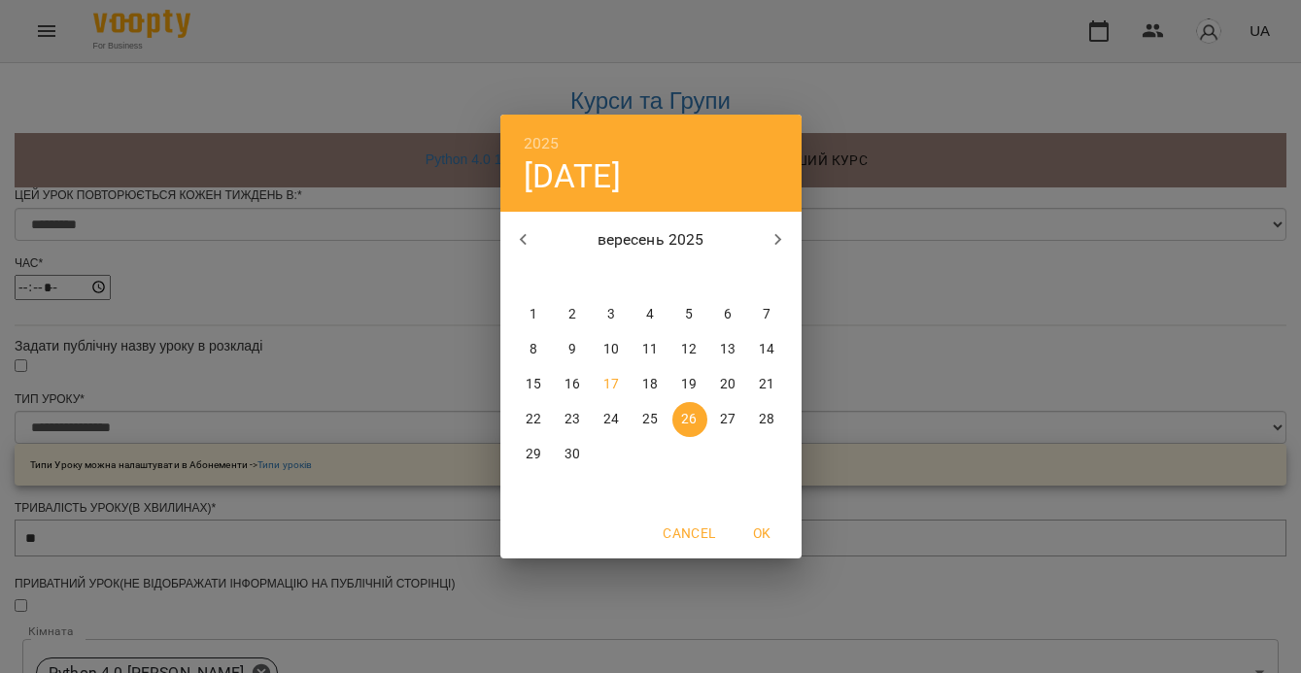
click at [787, 232] on icon "button" at bounding box center [778, 239] width 23 height 23
click at [691, 313] on p "3" at bounding box center [689, 314] width 8 height 19
type input "**********"
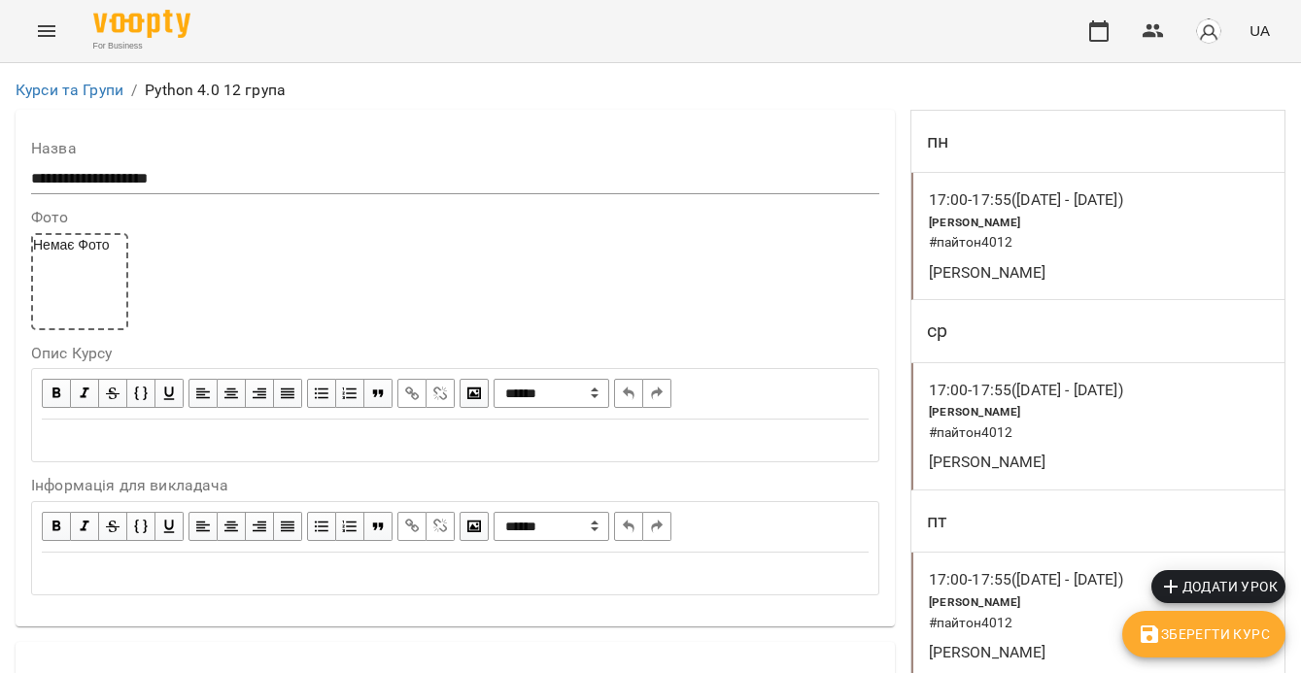
scroll to position [151, 0]
click at [1068, 613] on h6 "# пайтон4012" at bounding box center [1038, 623] width 218 height 21
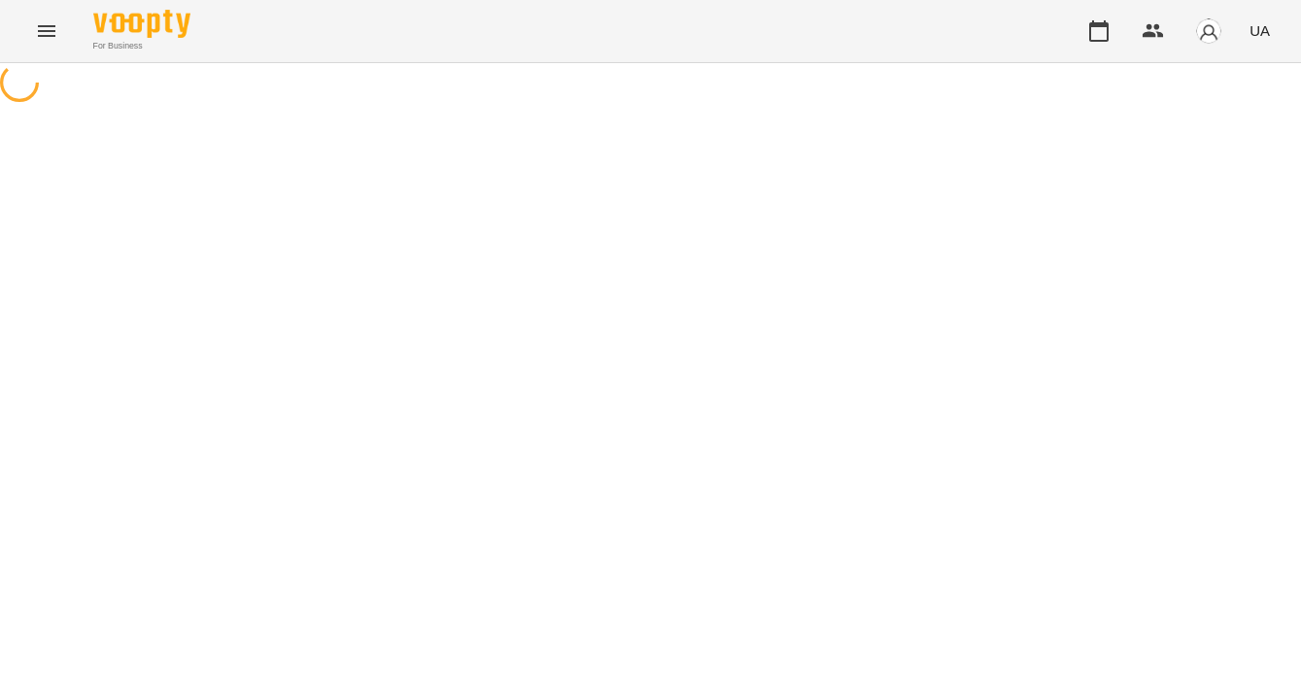
select select "*"
select select "**********"
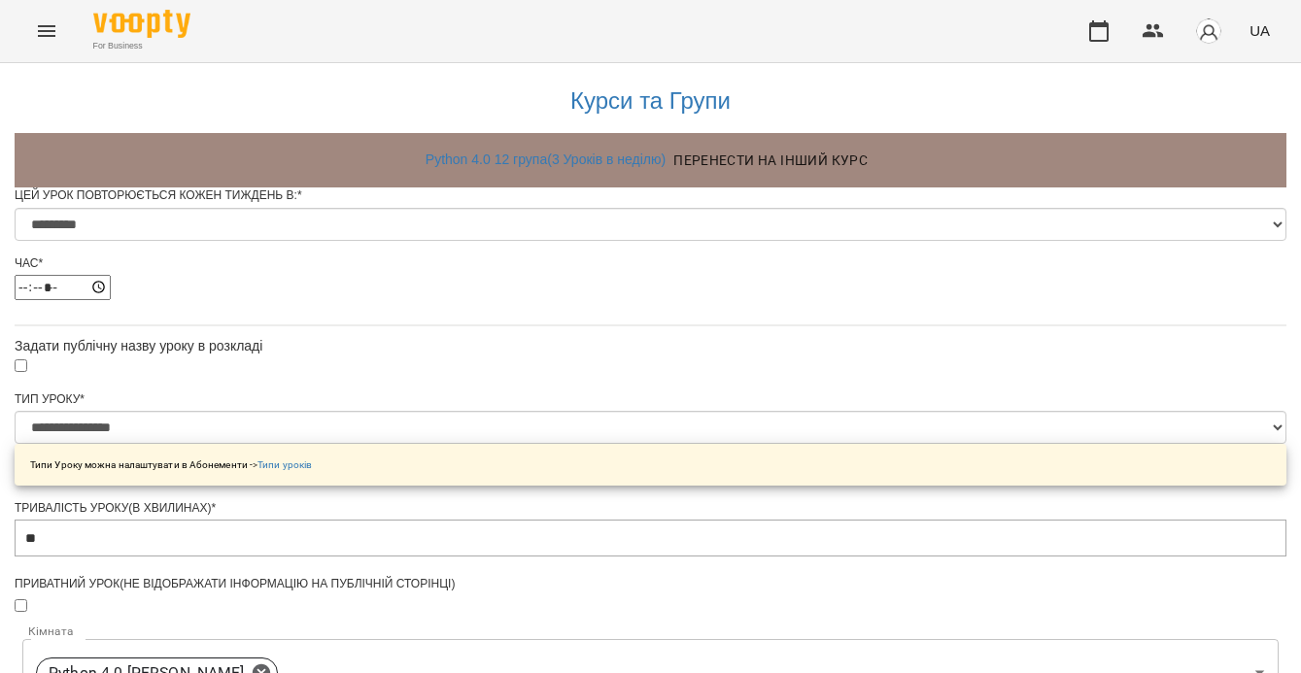
scroll to position [783, 0]
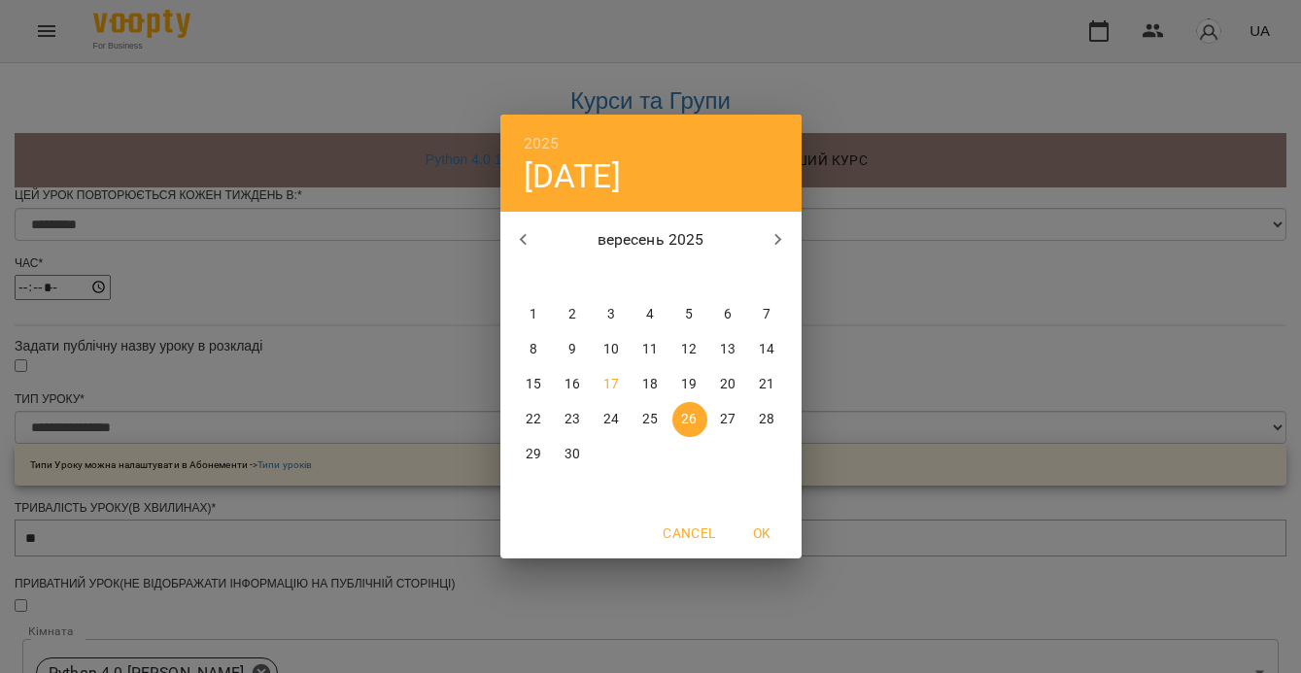
click at [776, 231] on icon "button" at bounding box center [778, 239] width 23 height 23
click at [690, 316] on p "3" at bounding box center [689, 314] width 8 height 19
type input "**********"
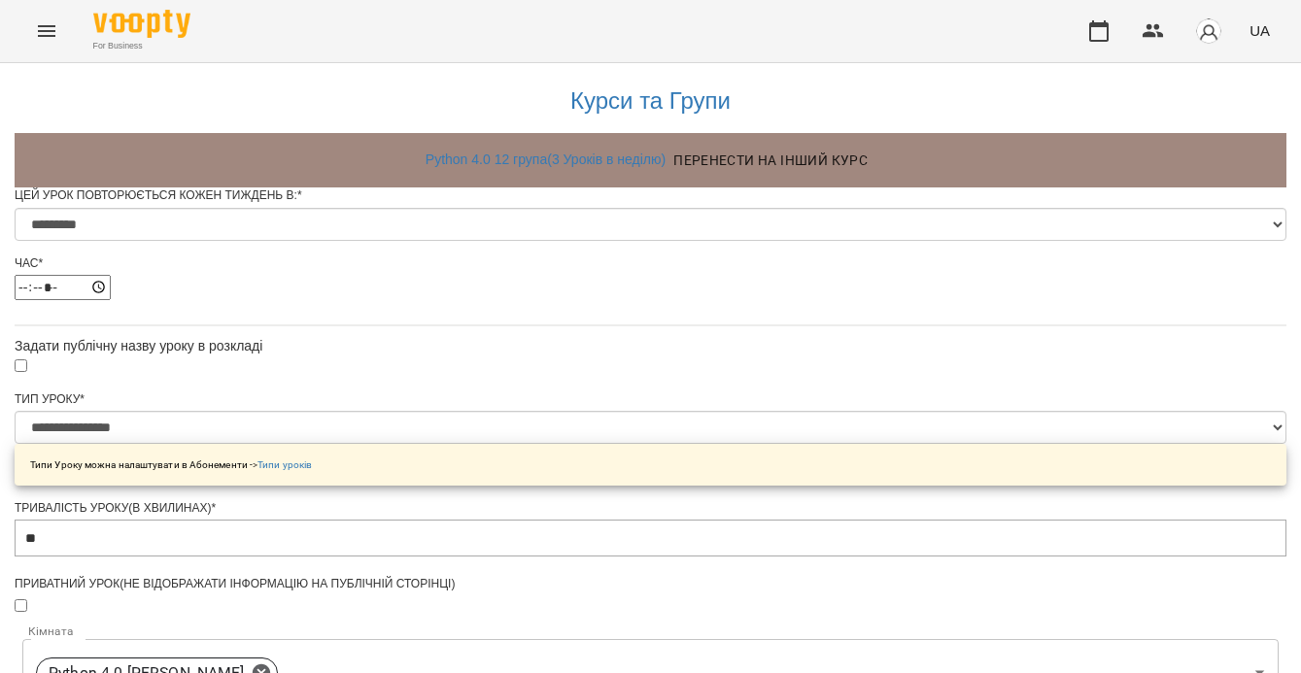
scroll to position [1007, 0]
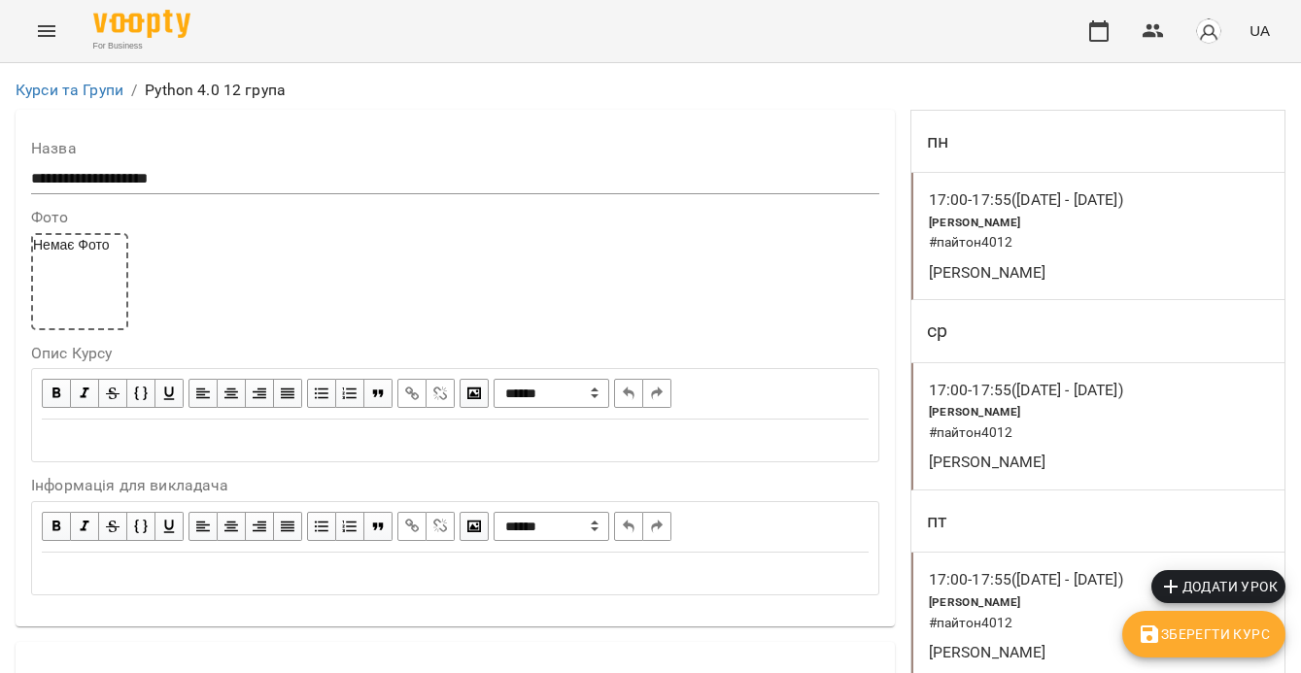
scroll to position [177, 0]
click at [1162, 627] on span "Зберегти Курс" at bounding box center [1204, 634] width 132 height 23
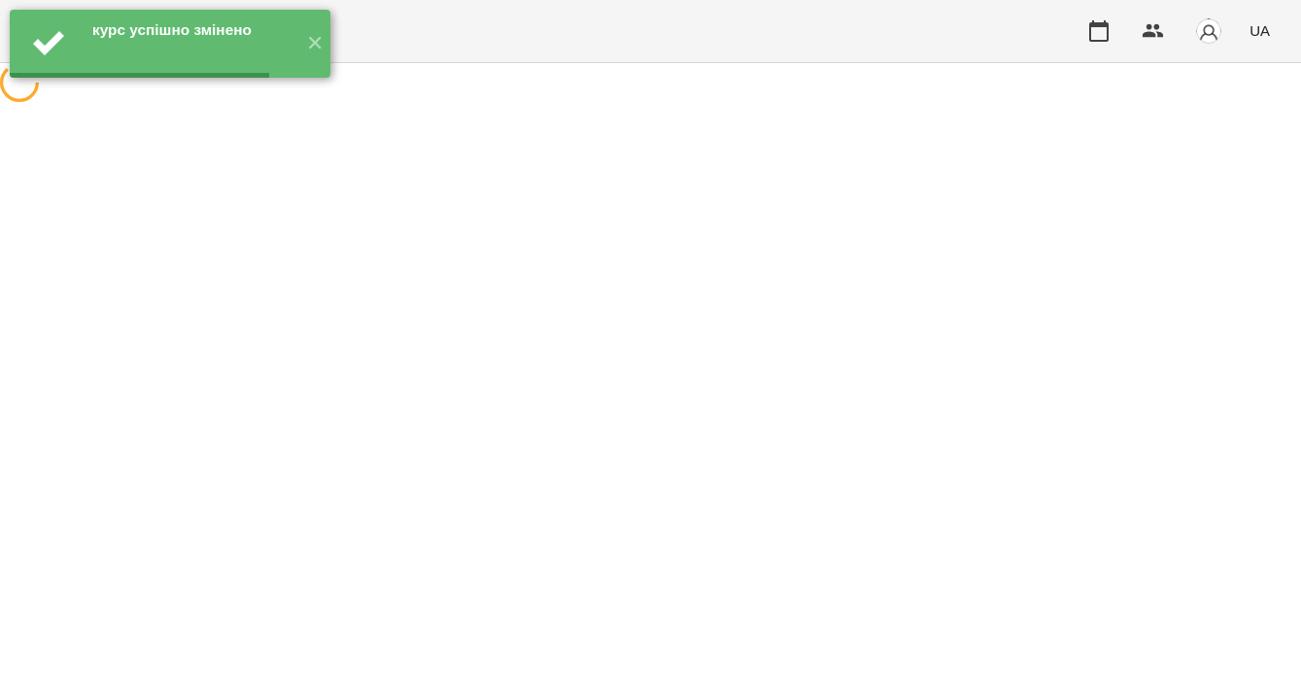
scroll to position [0, 0]
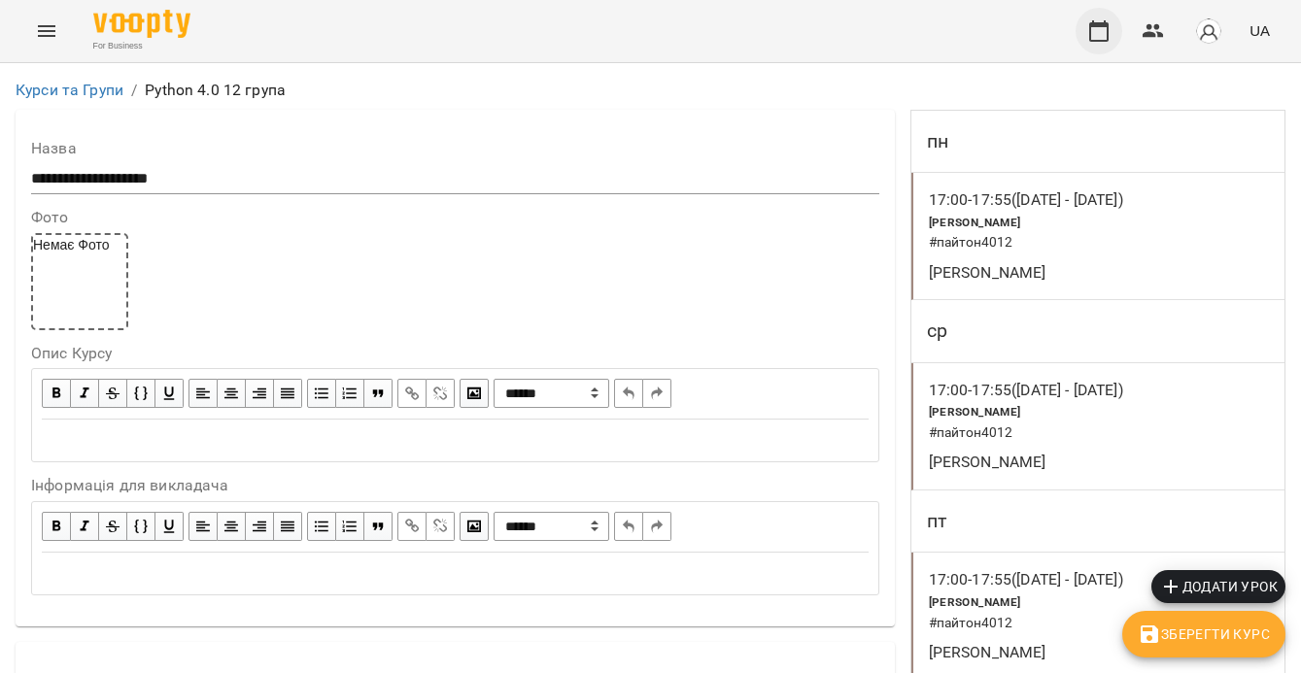
click at [1089, 32] on icon "button" at bounding box center [1098, 30] width 23 height 23
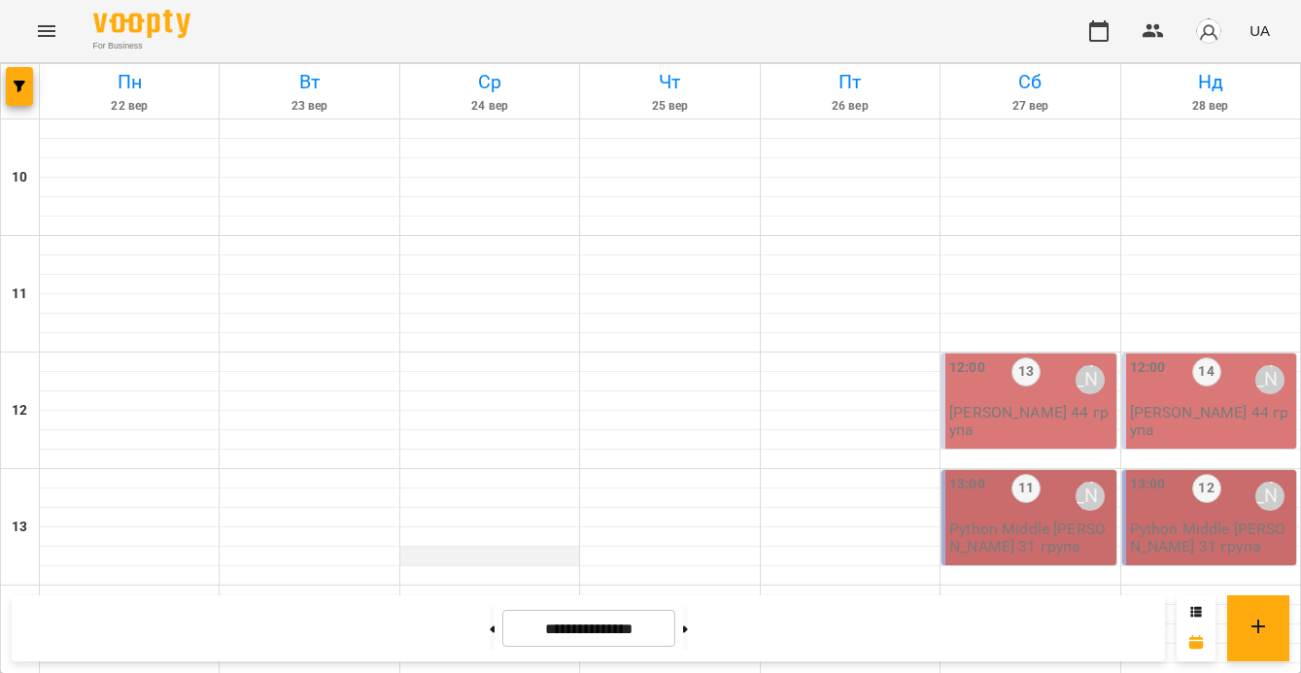
scroll to position [894, 0]
click at [688, 636] on button at bounding box center [685, 628] width 5 height 43
click at [688, 639] on button at bounding box center [685, 628] width 5 height 43
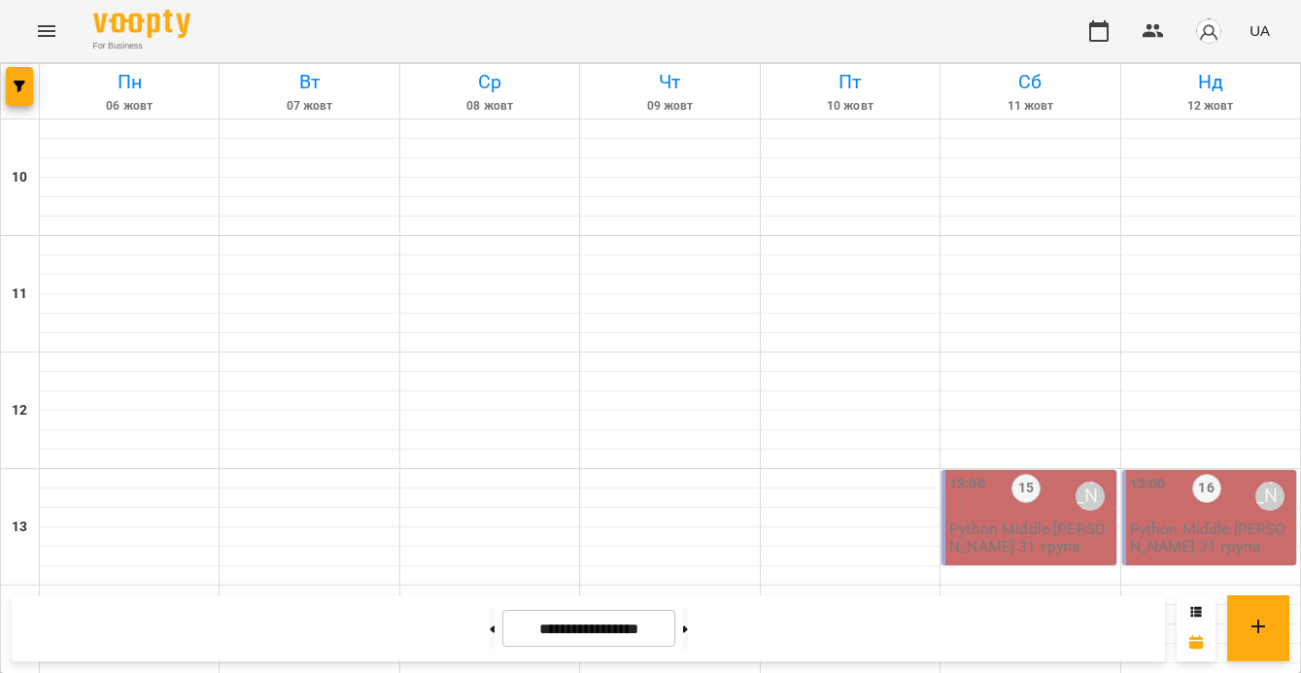
scroll to position [724, 0]
click at [490, 632] on button at bounding box center [492, 628] width 5 height 43
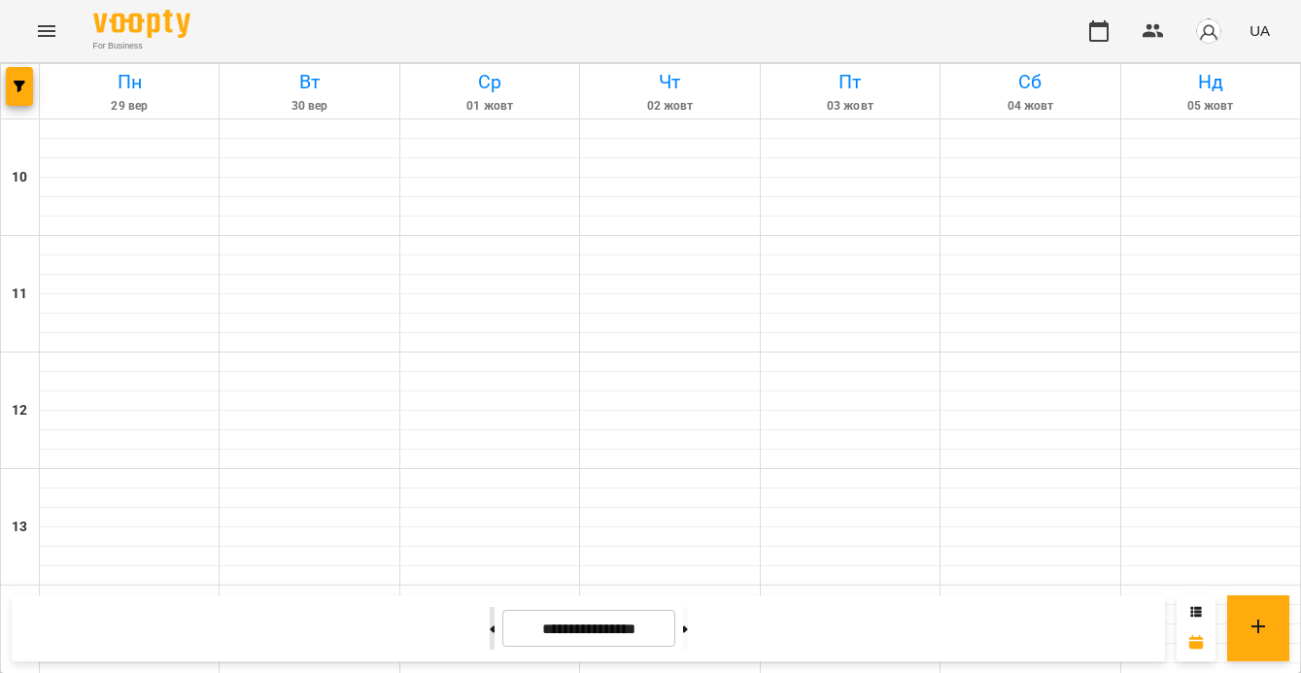
click at [490, 632] on button at bounding box center [492, 628] width 5 height 43
type input "**********"
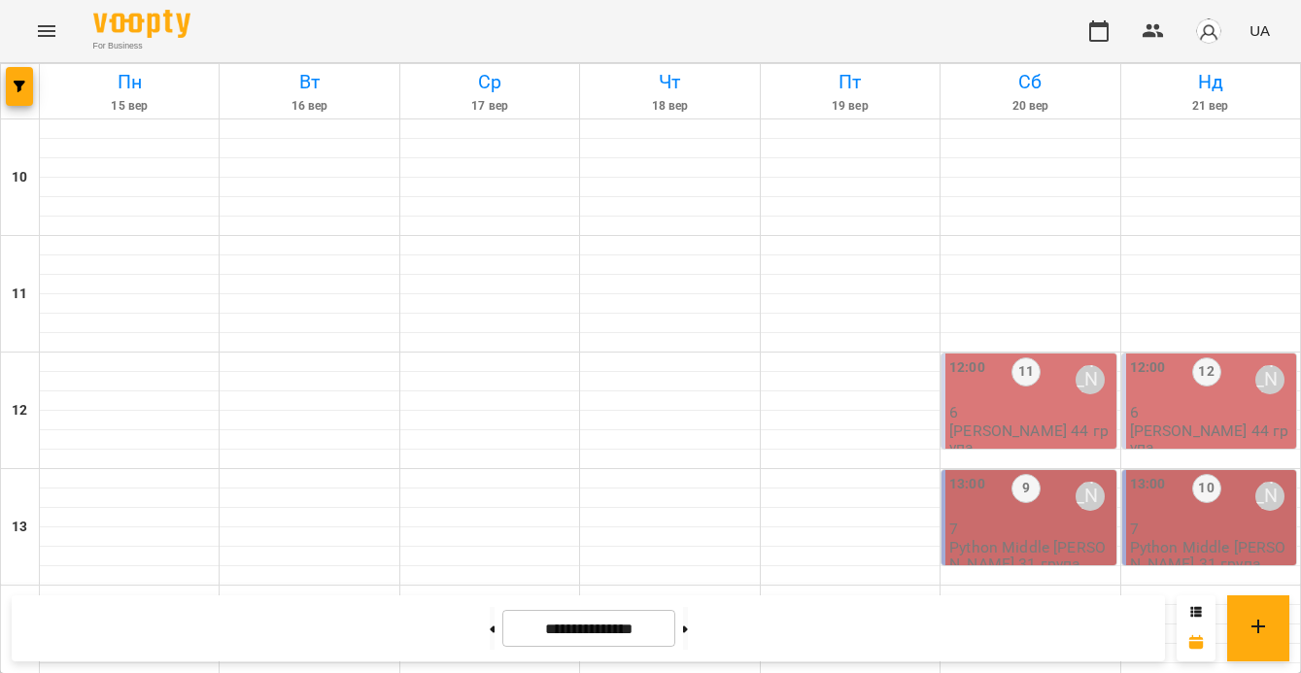
scroll to position [759, 0]
click at [30, 90] on span "button" at bounding box center [19, 87] width 27 height 12
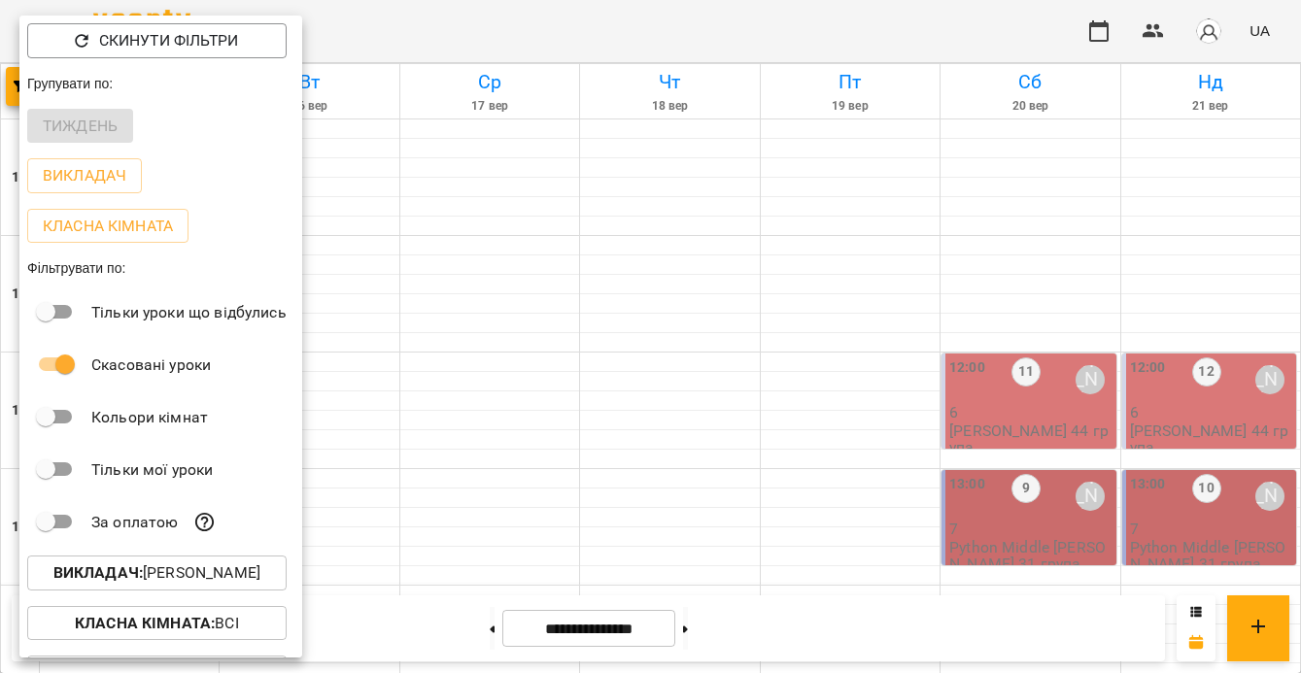
click at [260, 585] on p "Викладач : Володимир Ярошинський" at bounding box center [156, 573] width 207 height 23
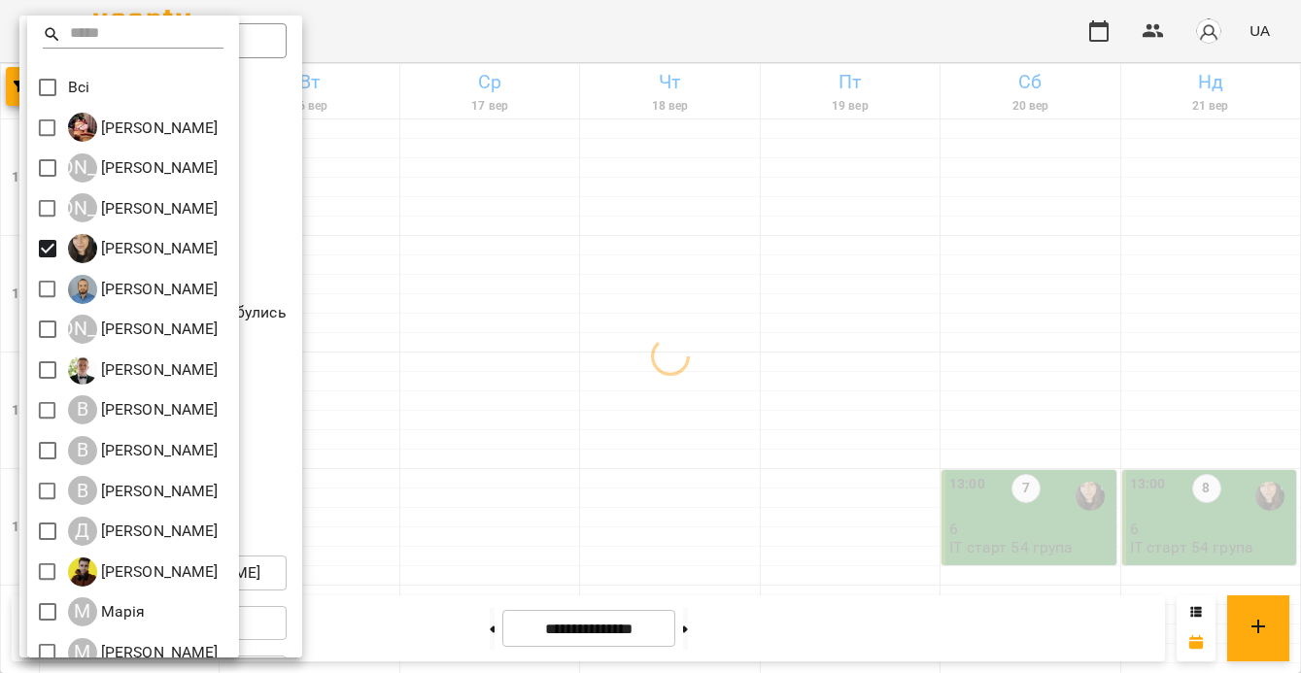
click at [572, 424] on div at bounding box center [650, 336] width 1301 height 673
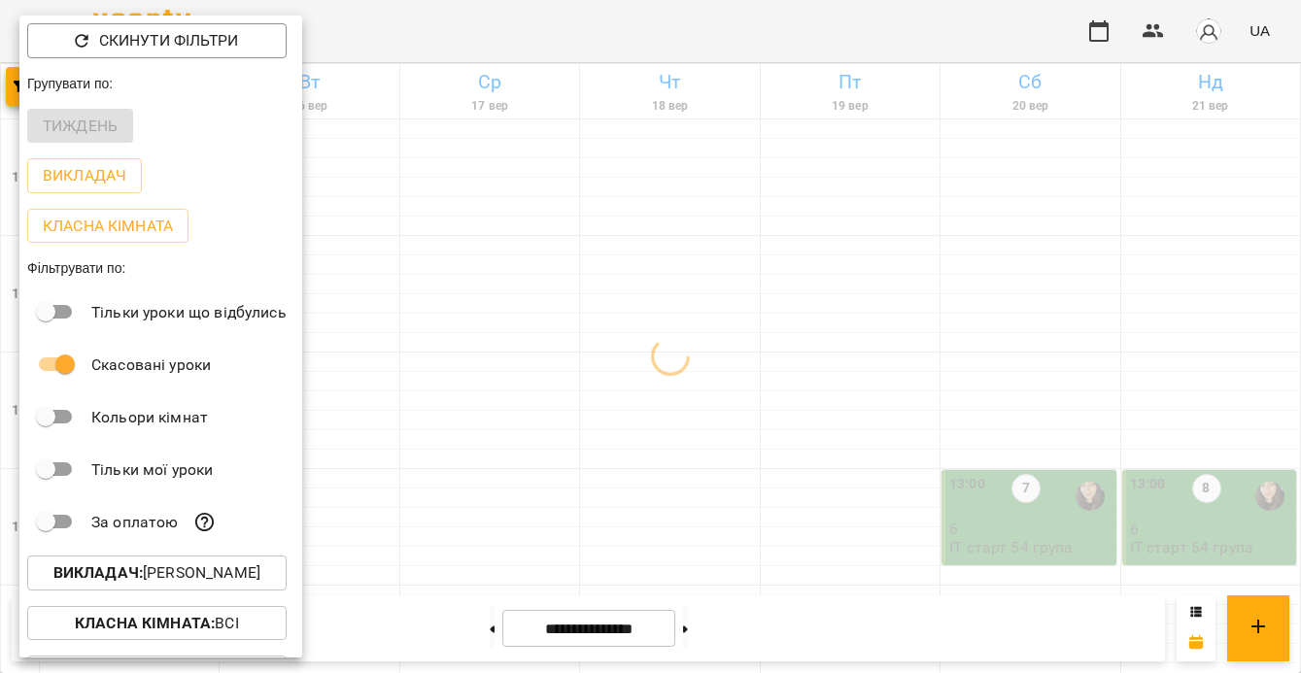
click at [572, 424] on div at bounding box center [650, 336] width 1301 height 673
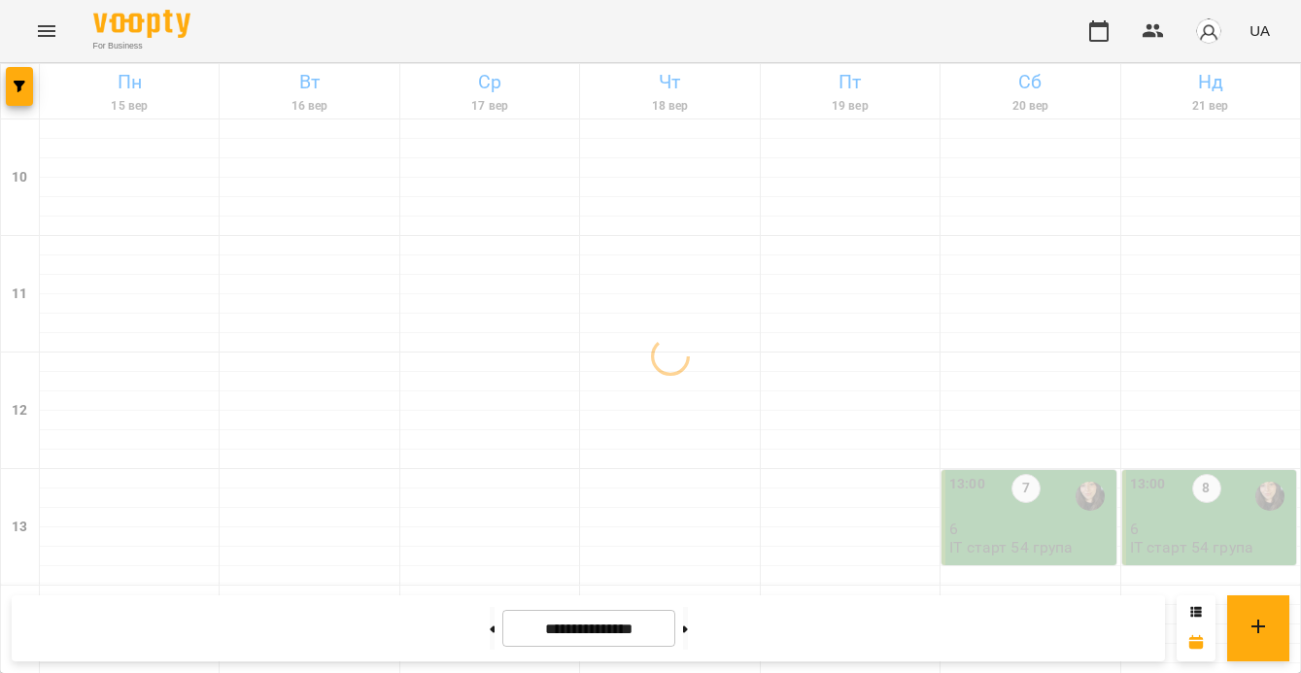
scroll to position [831, 0]
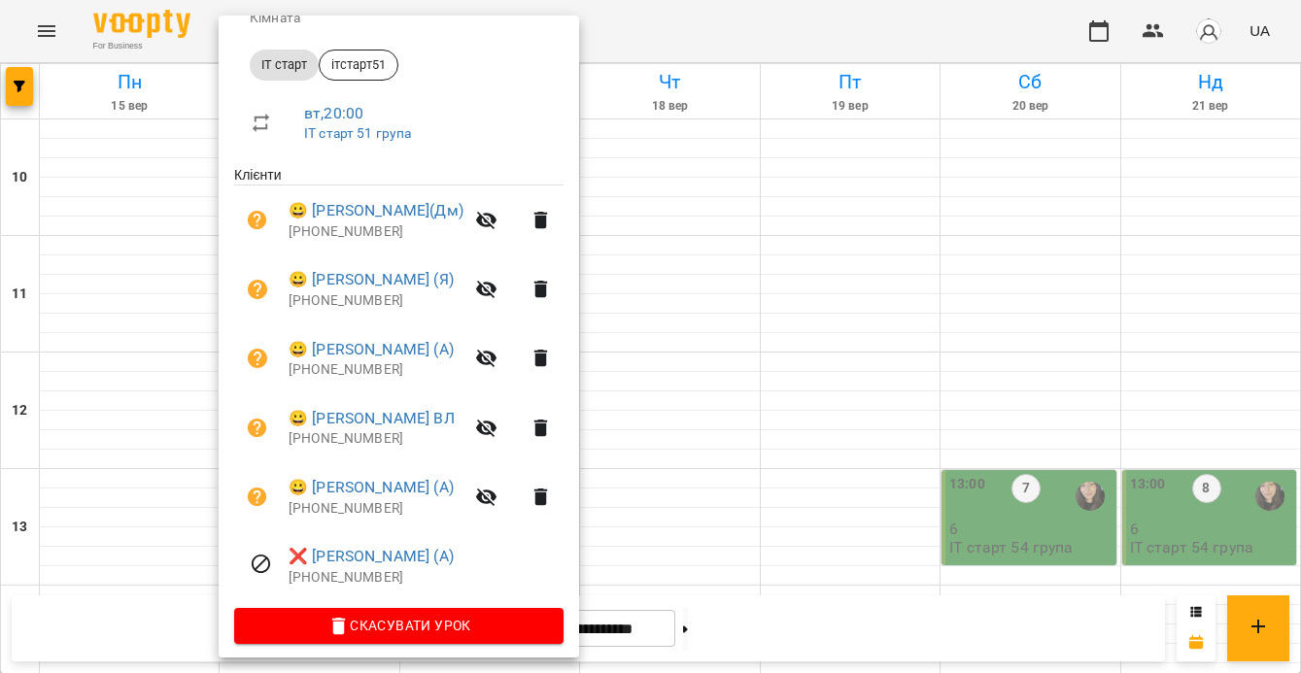
scroll to position [279, 0]
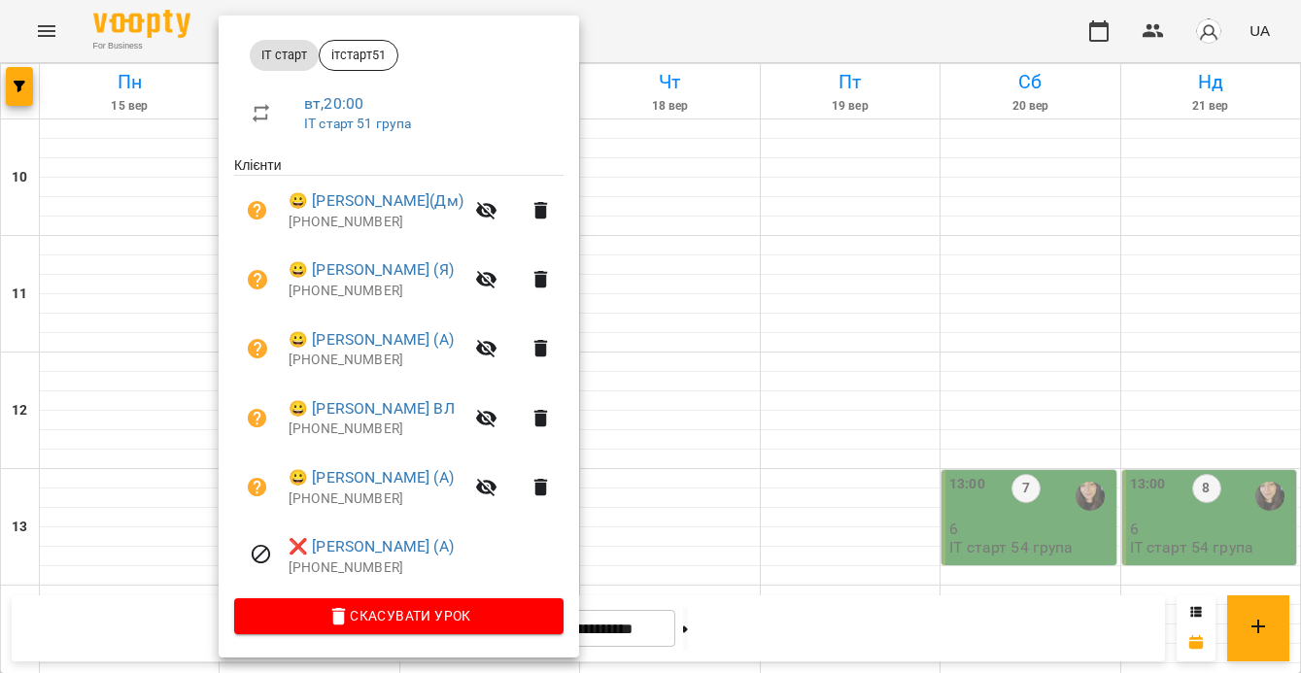
click at [760, 512] on div at bounding box center [650, 336] width 1301 height 673
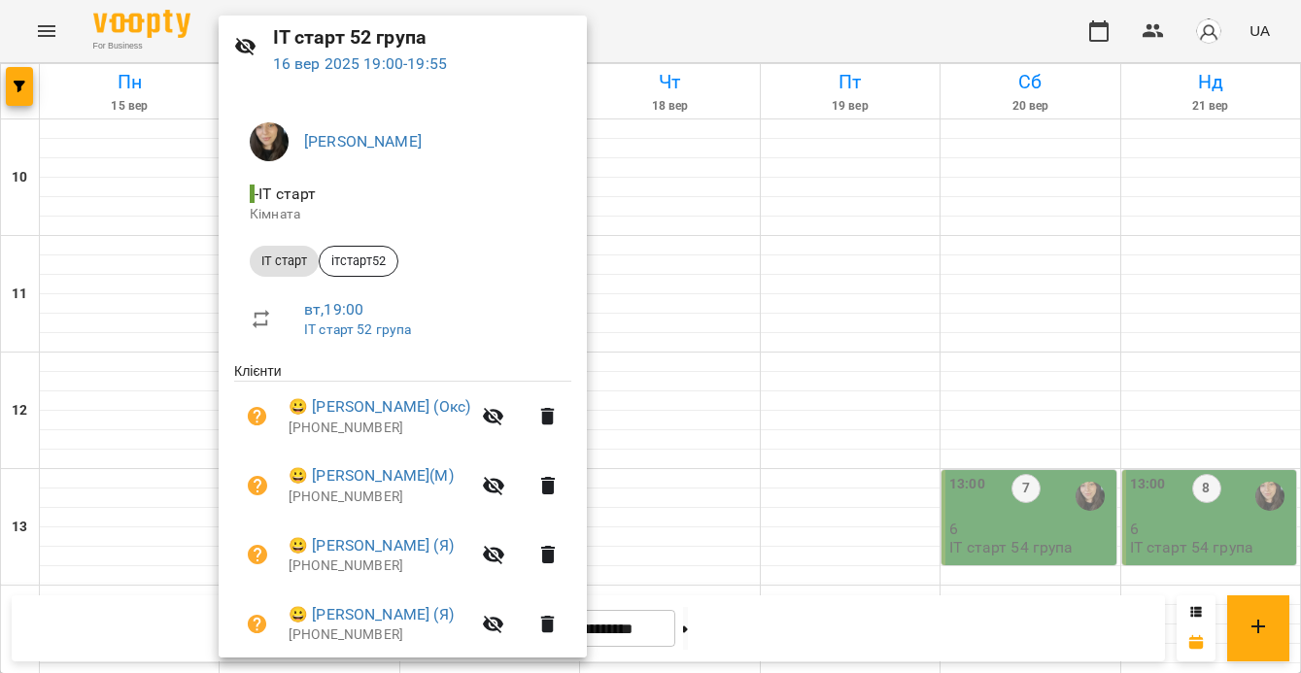
scroll to position [141, 0]
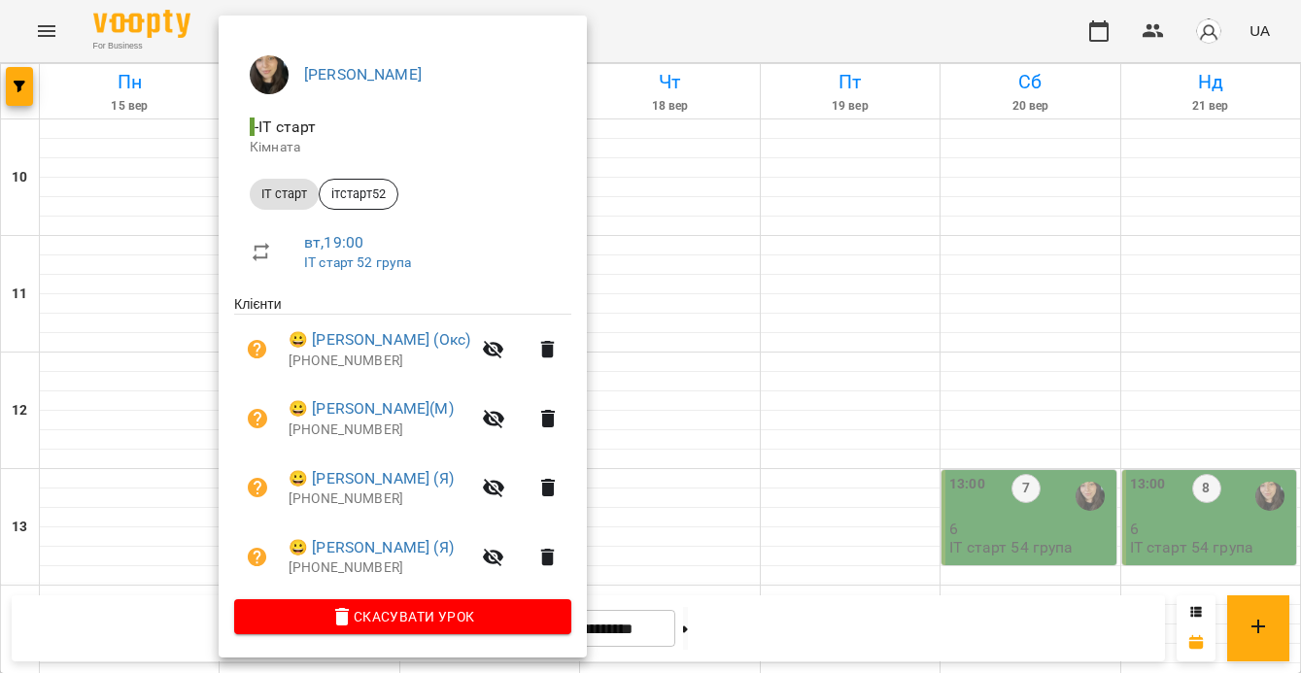
click at [123, 465] on div at bounding box center [650, 336] width 1301 height 673
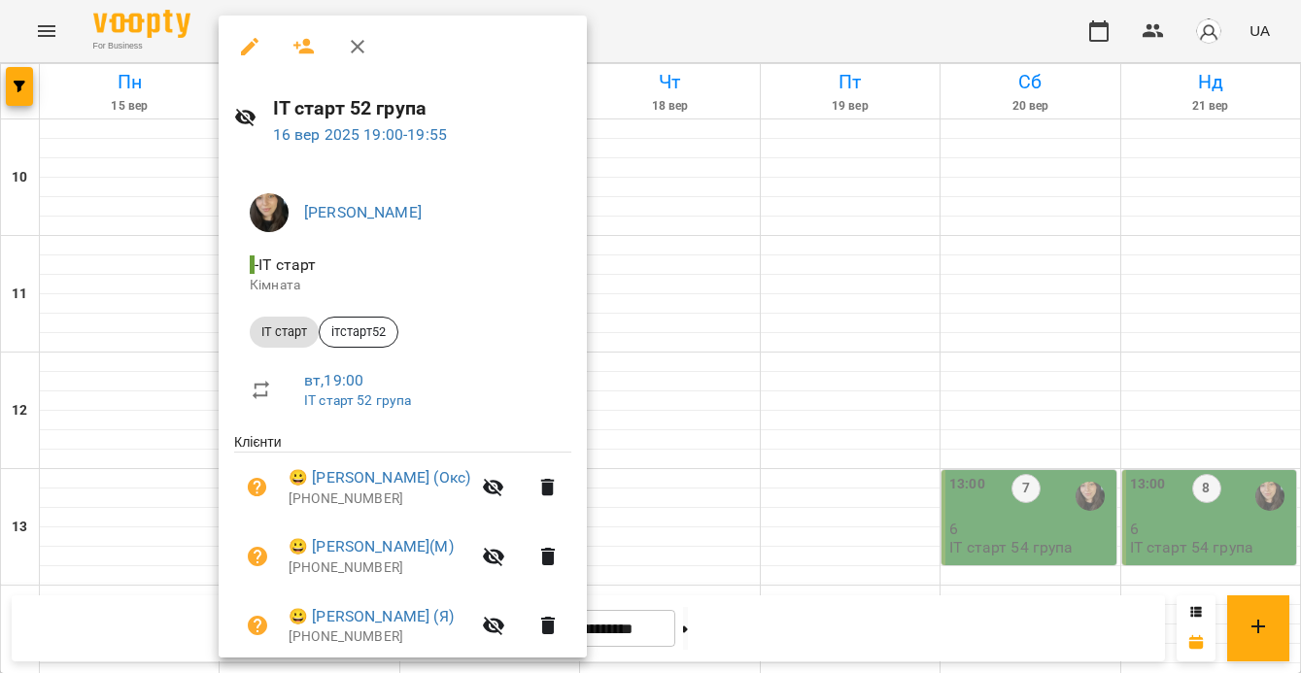
click at [677, 423] on div at bounding box center [650, 336] width 1301 height 673
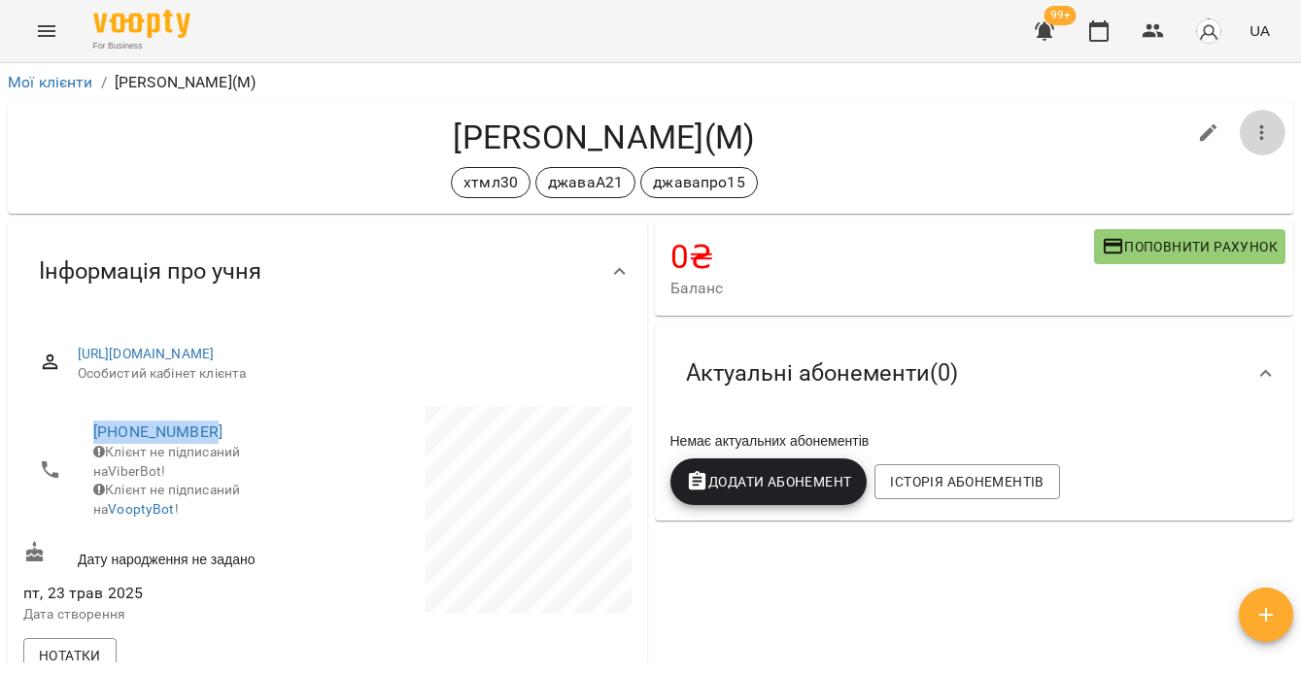
click at [1251, 140] on icon "button" at bounding box center [1262, 132] width 23 height 23
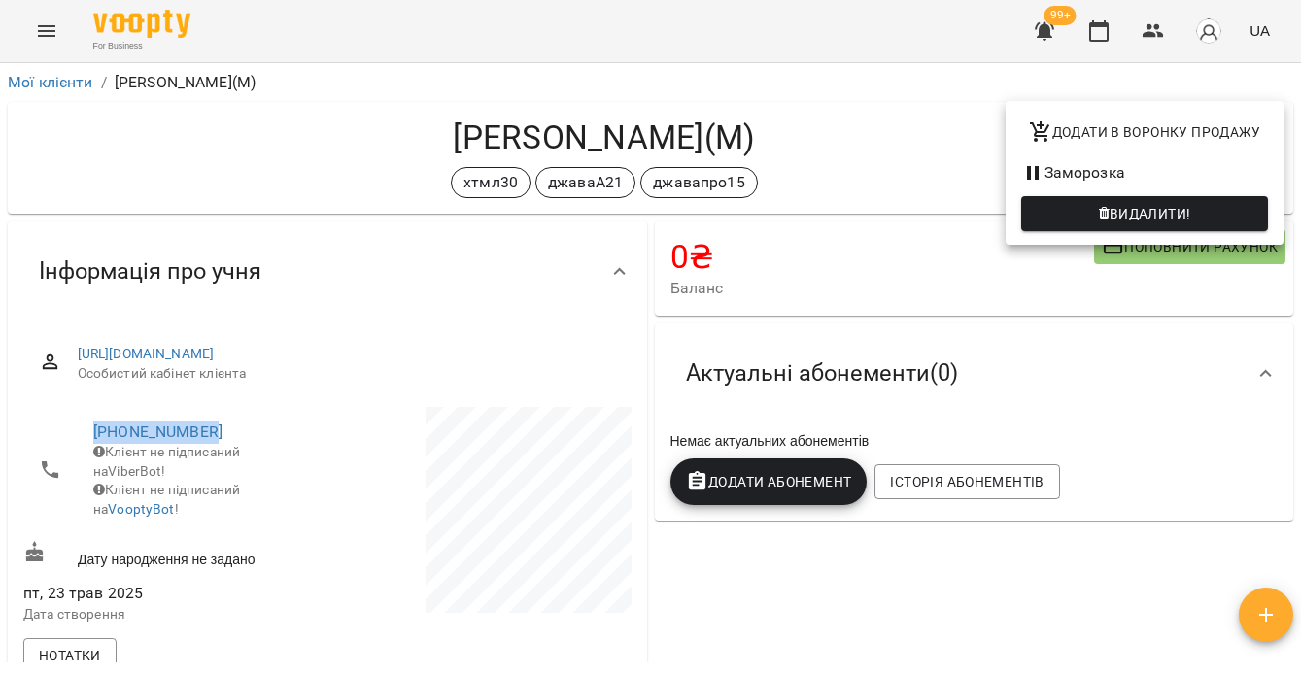
click at [1205, 233] on li "Видалити!" at bounding box center [1145, 213] width 278 height 47
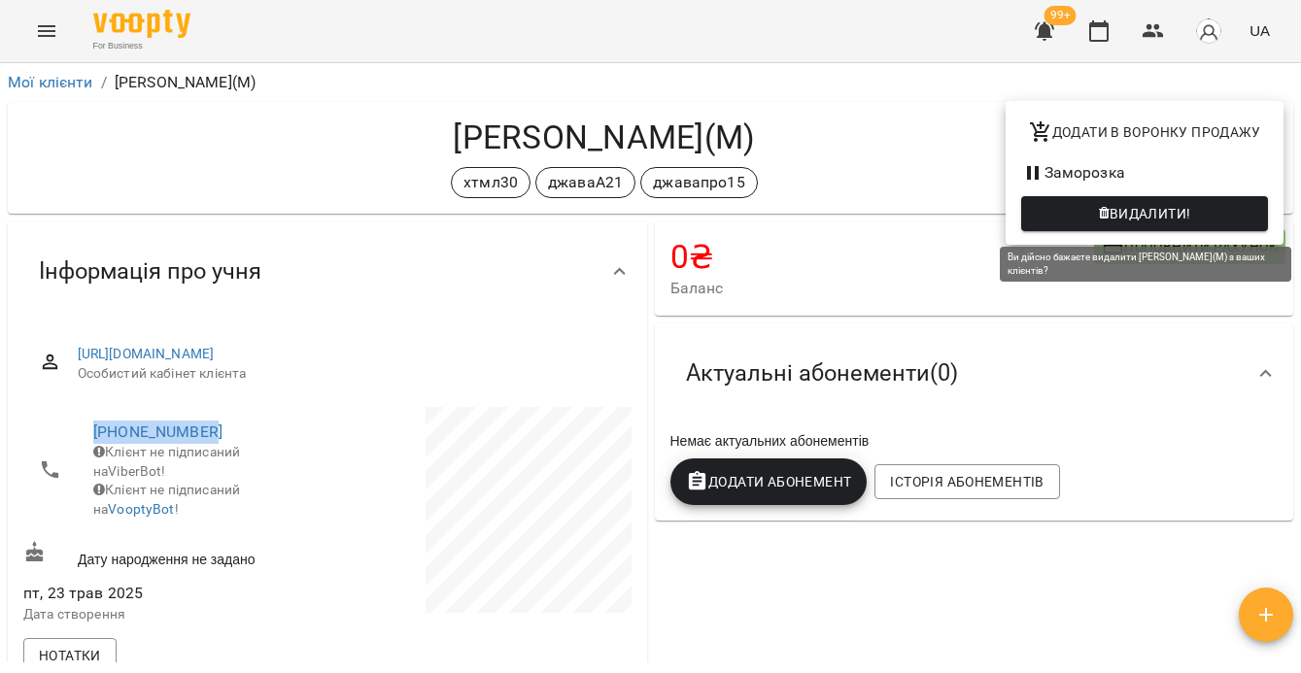
click at [1190, 226] on button "Видалити!" at bounding box center [1144, 213] width 247 height 35
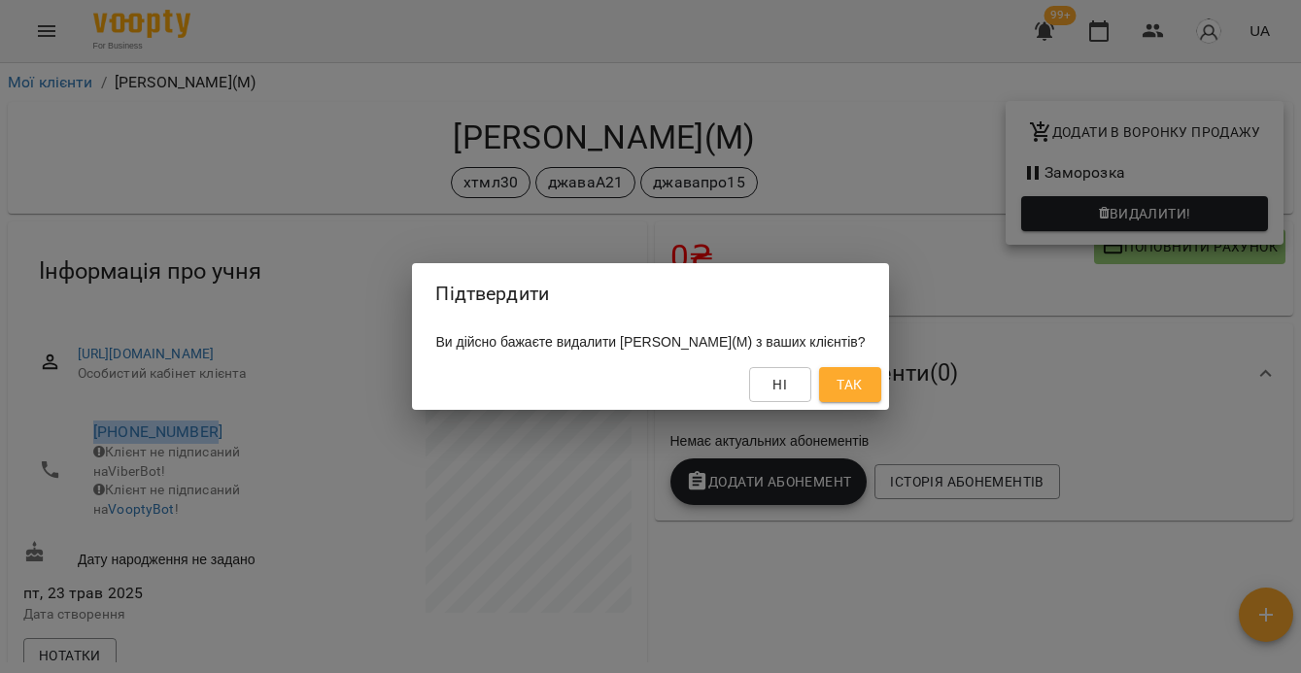
click at [862, 385] on span "Так" at bounding box center [849, 384] width 25 height 23
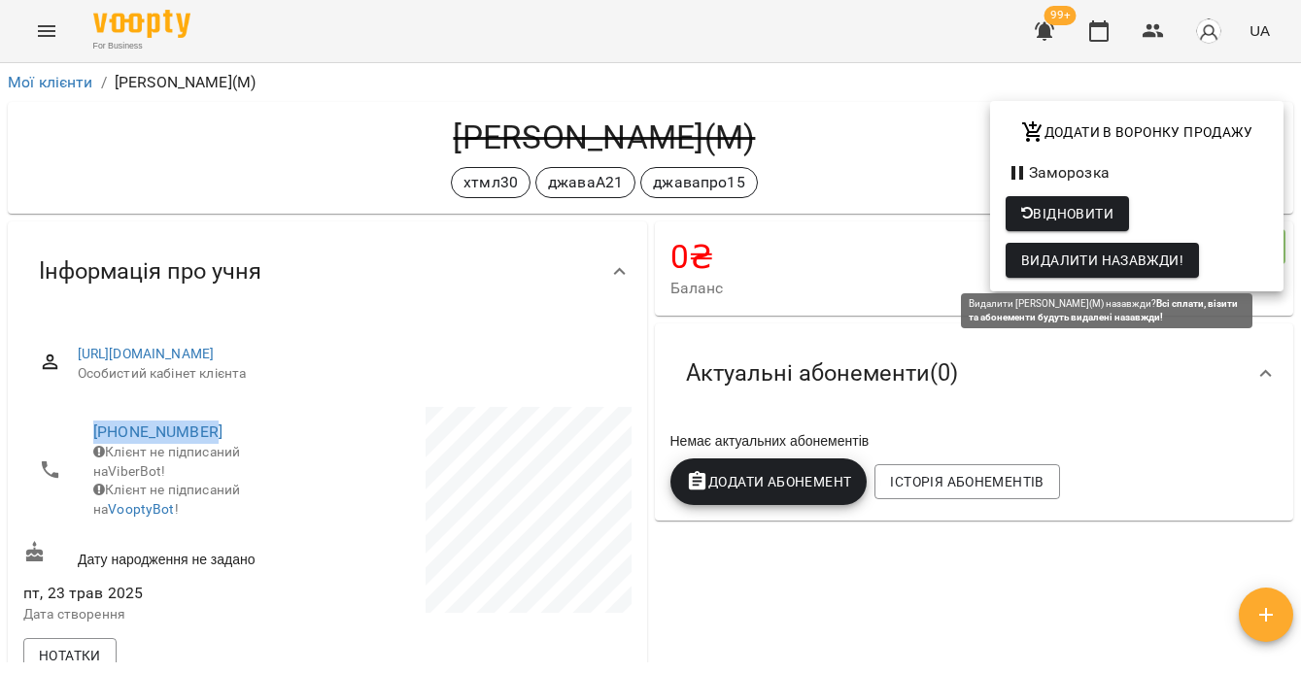
click at [1137, 256] on span "Видалити назавжди!" at bounding box center [1102, 260] width 162 height 23
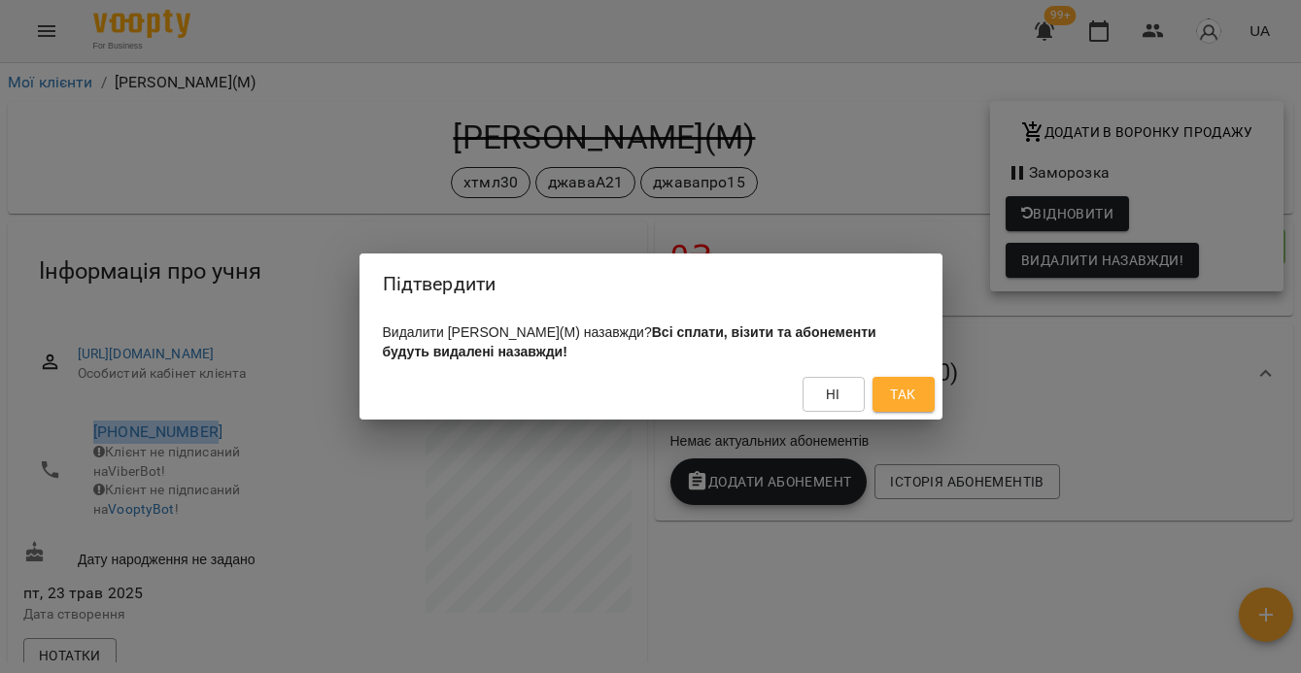
click at [910, 400] on span "Так" at bounding box center [902, 394] width 25 height 23
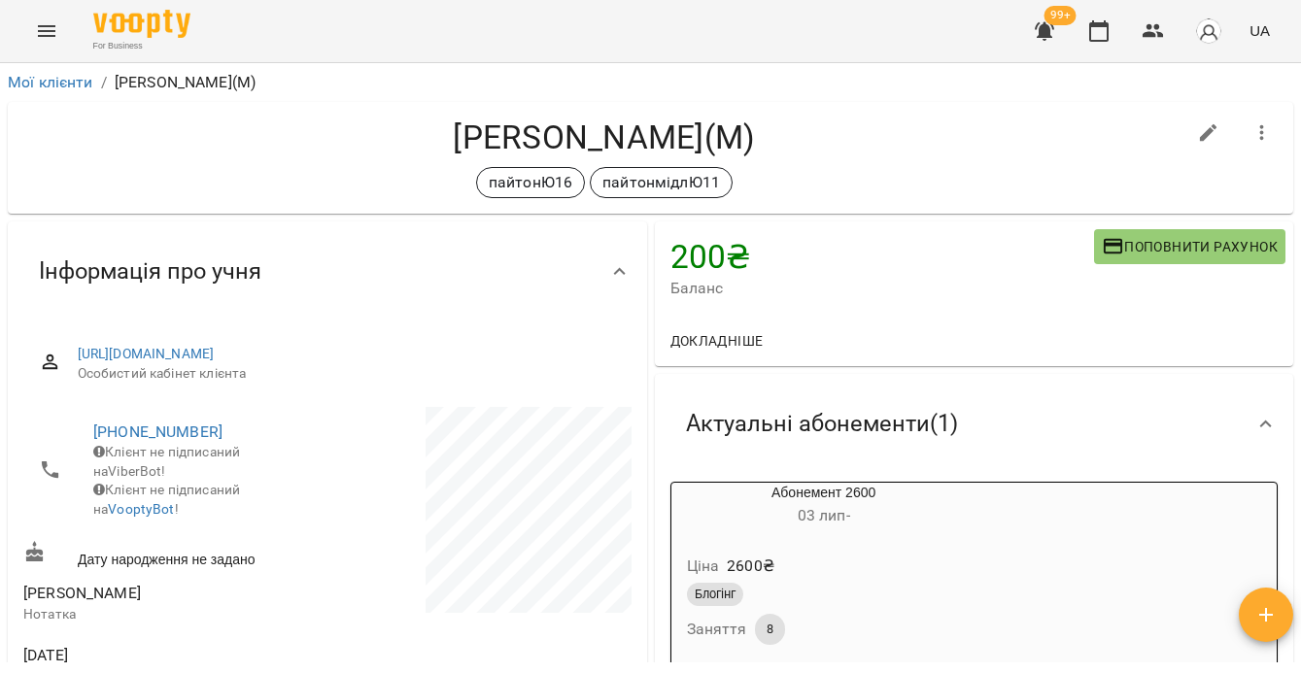
click at [1251, 156] on div at bounding box center [1262, 133] width 54 height 54
click at [1249, 155] on div at bounding box center [1262, 133] width 54 height 54
click at [1251, 129] on icon "button" at bounding box center [1262, 132] width 23 height 23
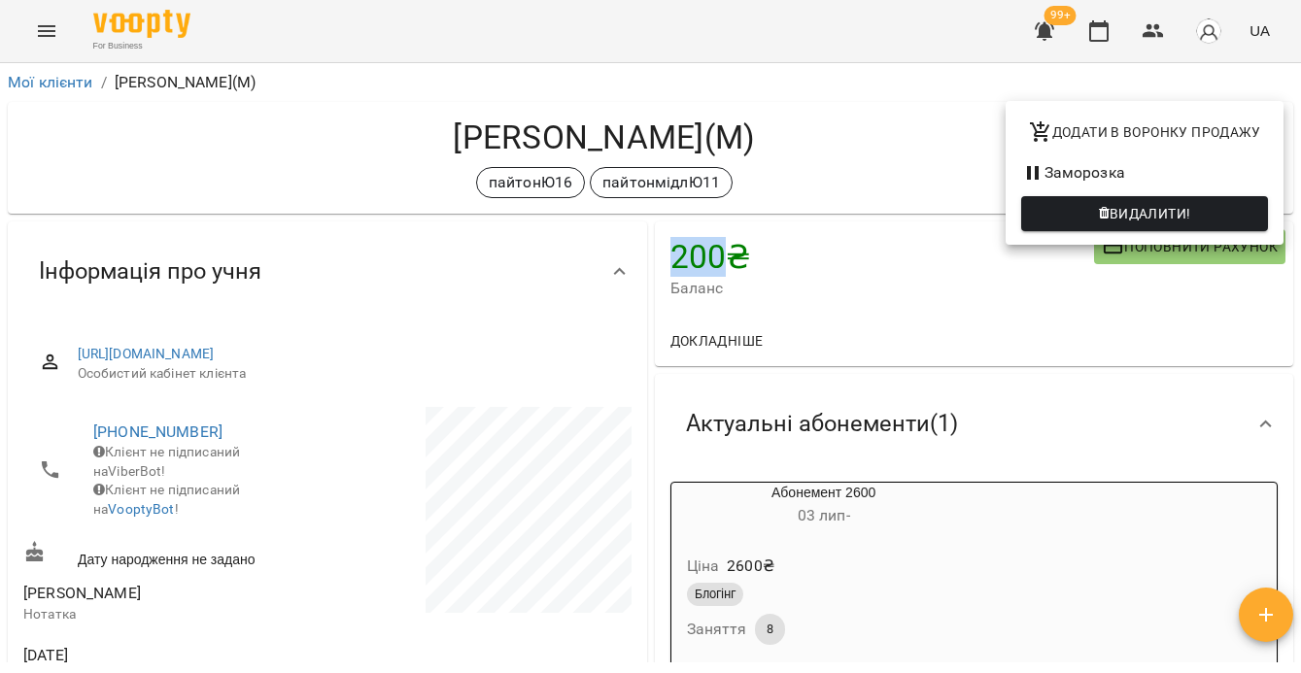
click at [1188, 223] on span "Видалити!" at bounding box center [1151, 213] width 82 height 23
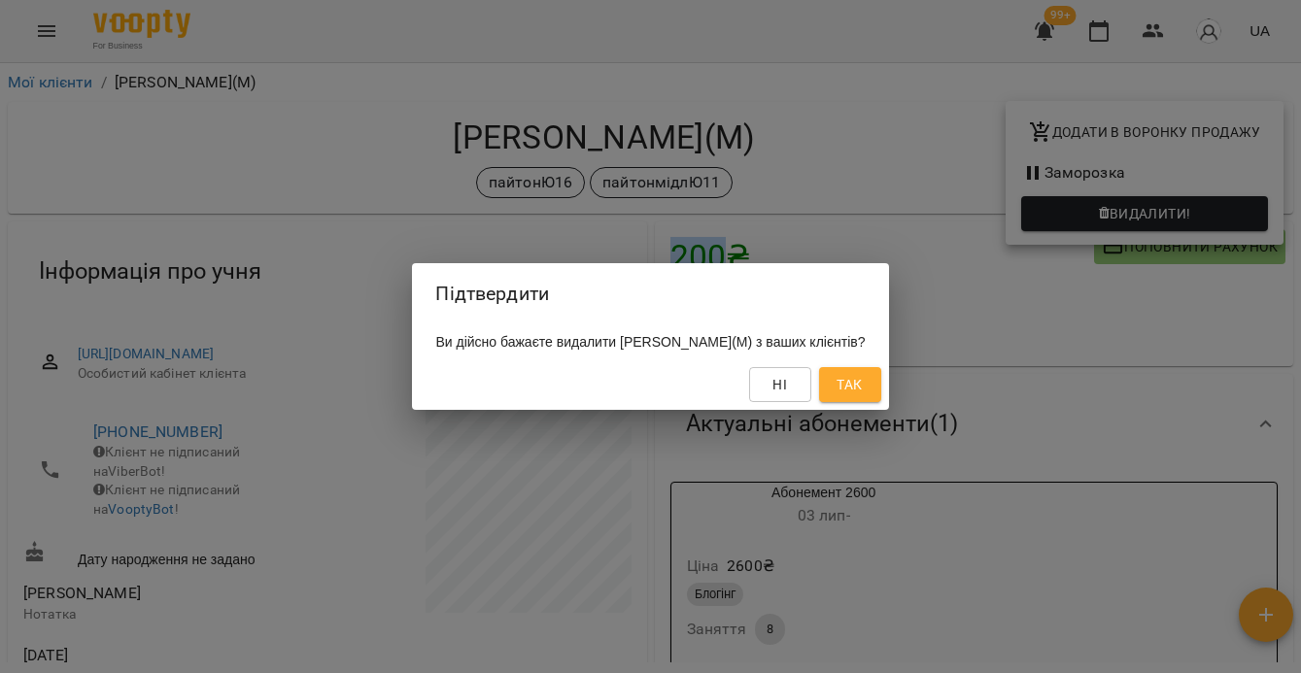
click at [862, 389] on span "Так" at bounding box center [849, 384] width 25 height 23
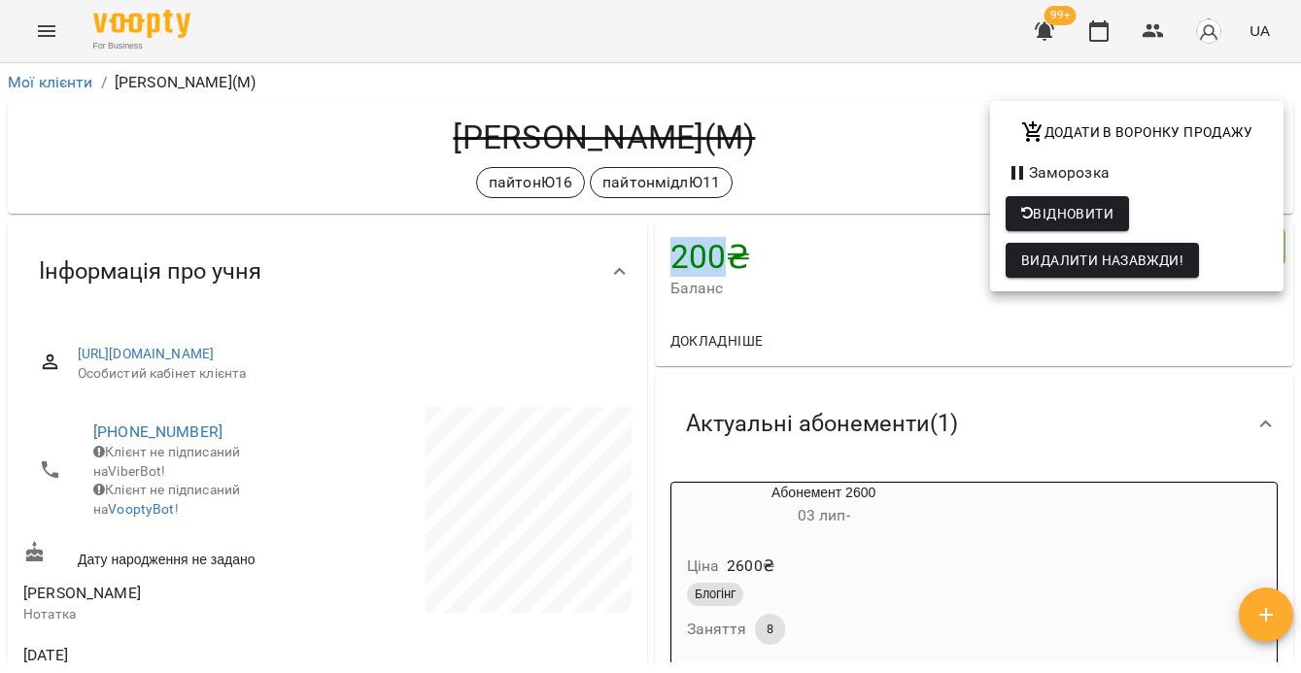
click at [1141, 264] on span "Видалити назавжди!" at bounding box center [1102, 260] width 162 height 23
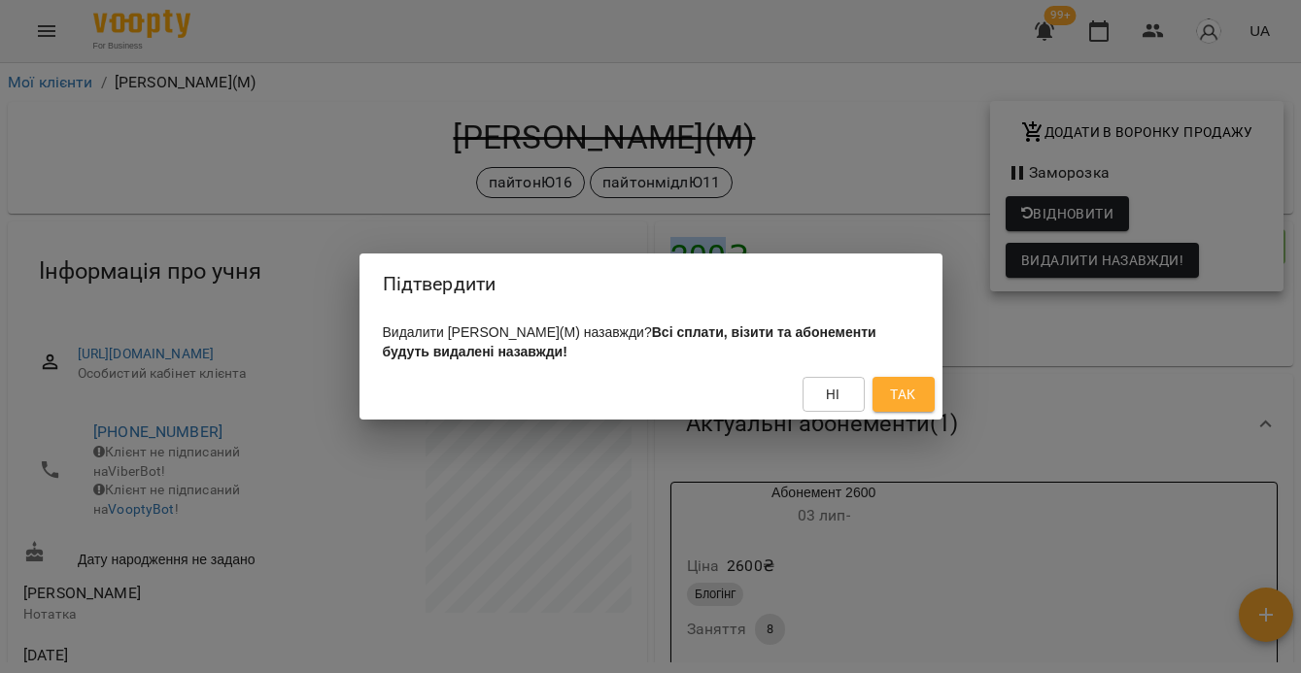
click at [929, 391] on button "Так" at bounding box center [904, 394] width 62 height 35
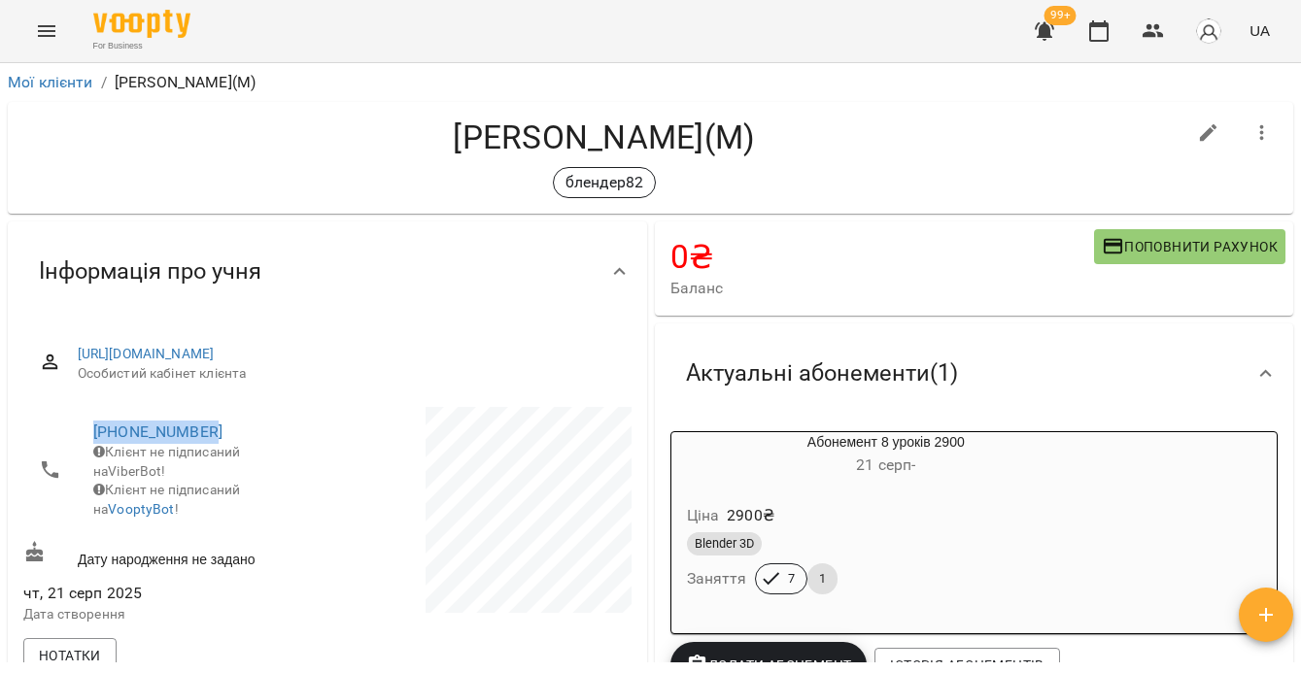
click at [1251, 130] on icon "button" at bounding box center [1262, 132] width 23 height 23
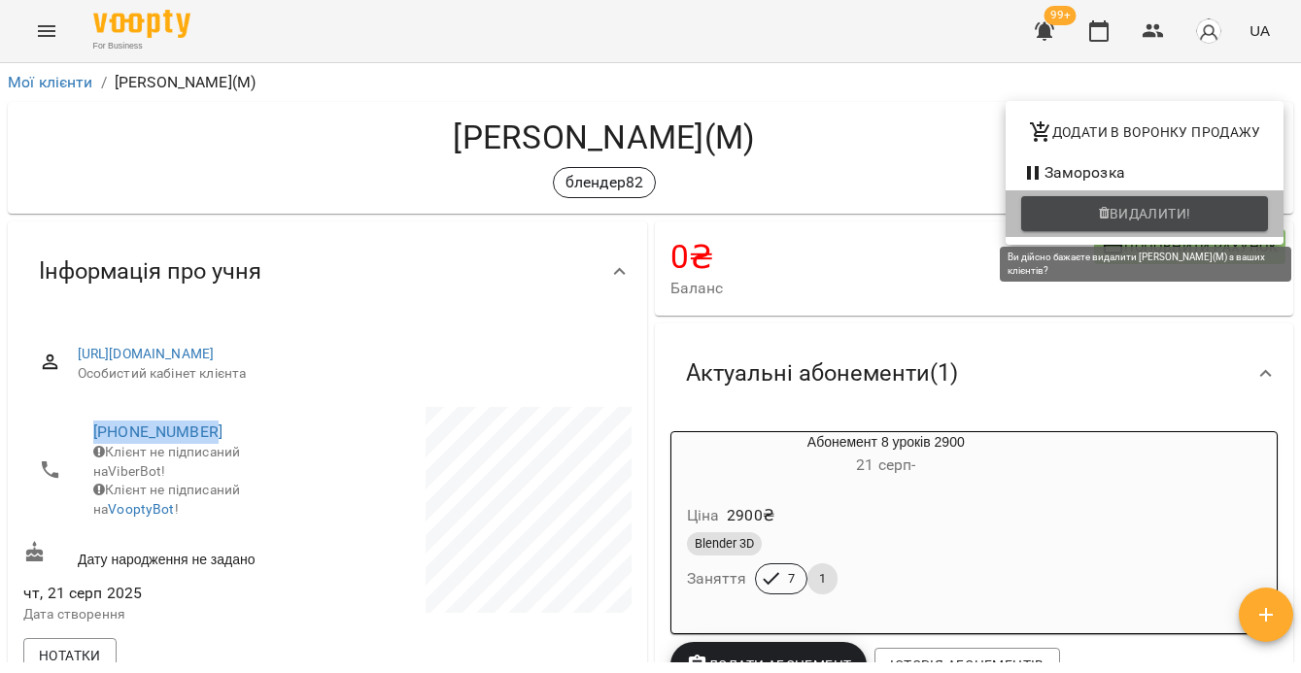
click at [1216, 207] on span "Видалити!" at bounding box center [1145, 213] width 216 height 23
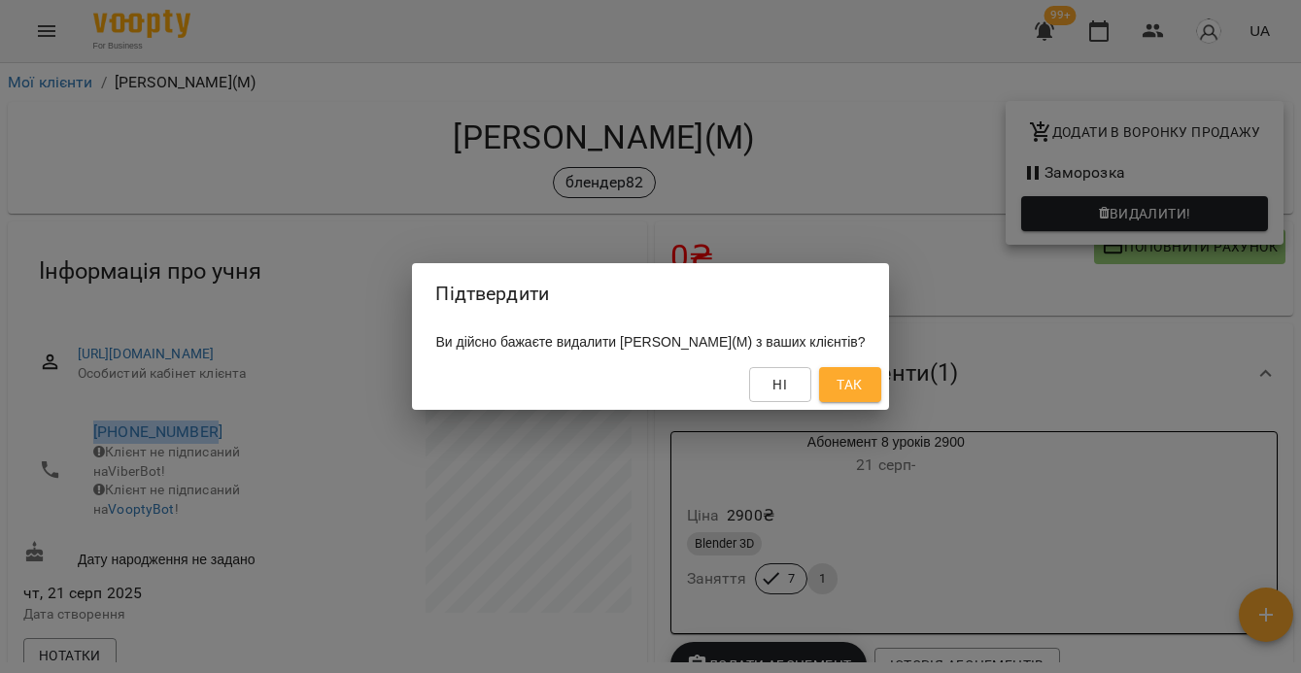
click at [881, 380] on button "Так" at bounding box center [850, 384] width 62 height 35
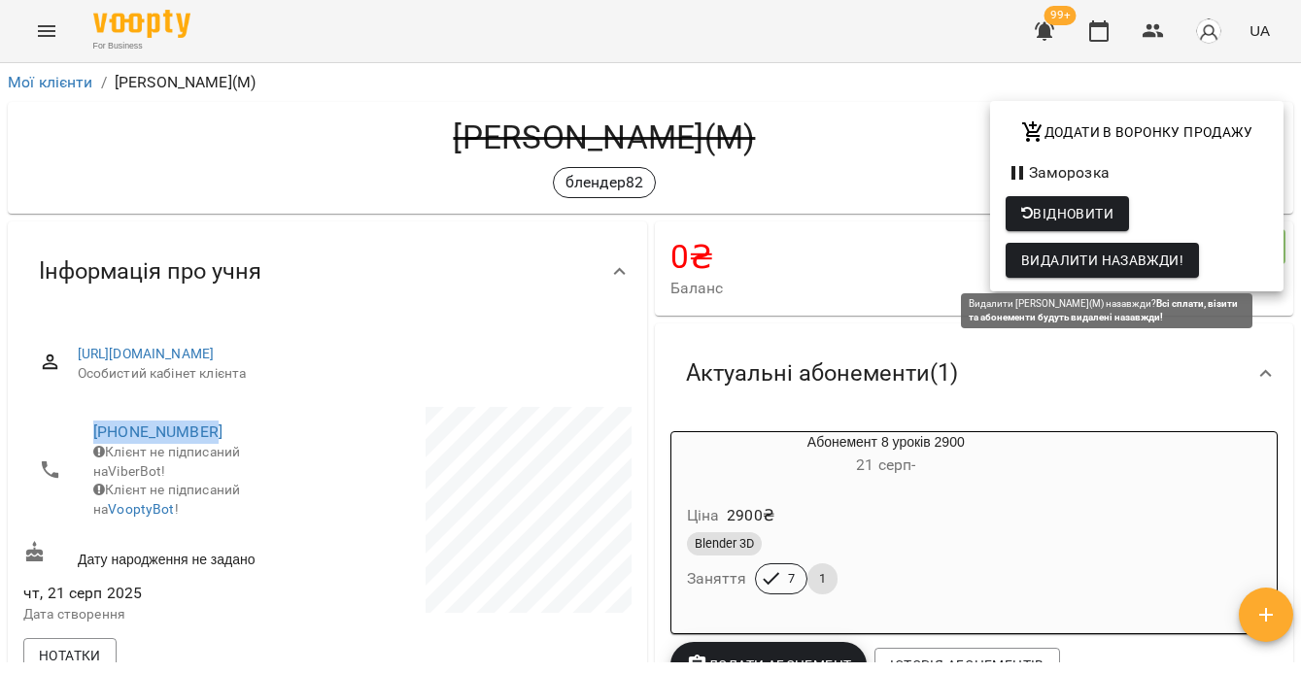
click at [1093, 267] on span "Видалити назавжди!" at bounding box center [1102, 260] width 162 height 23
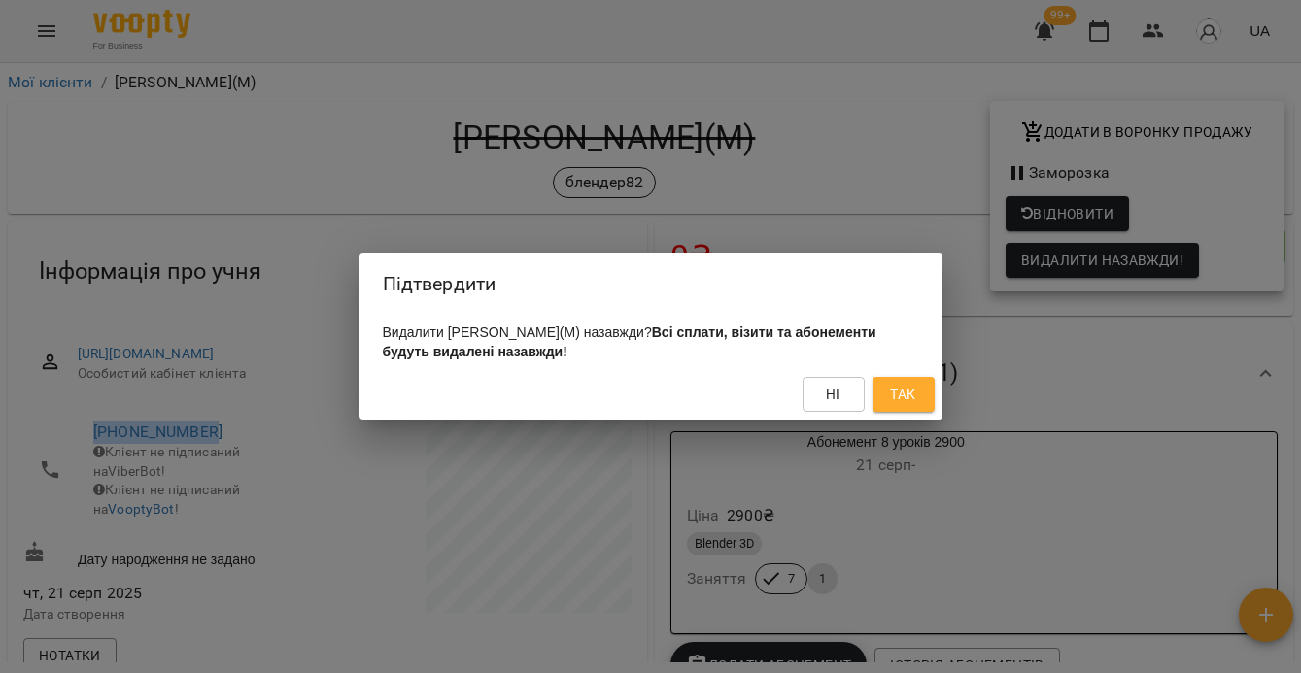
click at [909, 404] on span "Так" at bounding box center [902, 394] width 25 height 23
